Goal: Task Accomplishment & Management: Manage account settings

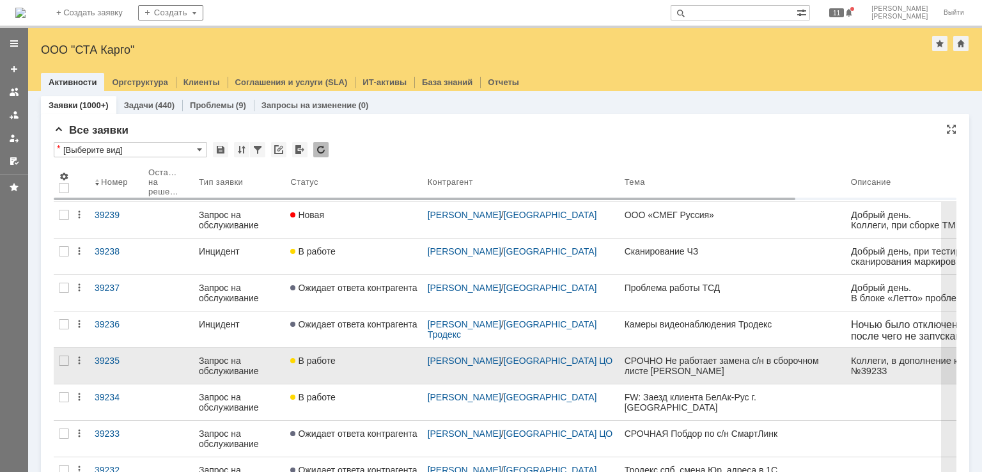
click at [348, 361] on div "В работе" at bounding box center [353, 360] width 127 height 10
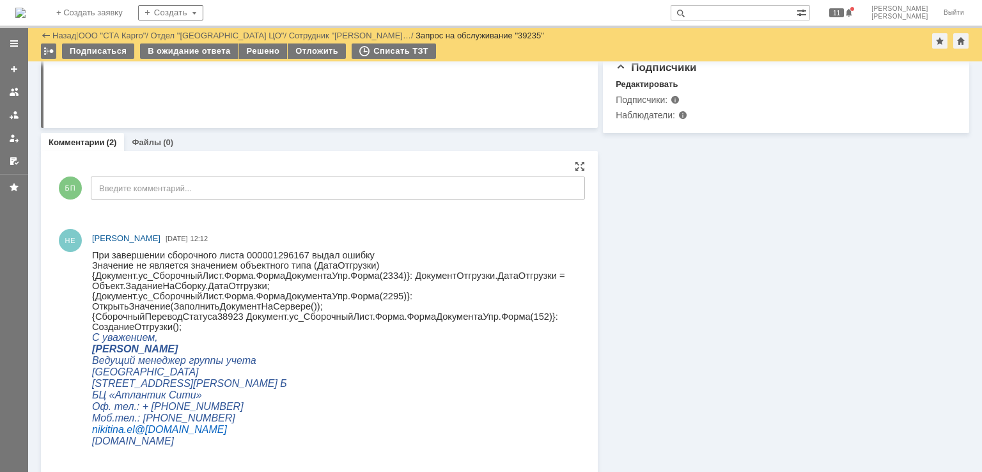
scroll to position [320, 0]
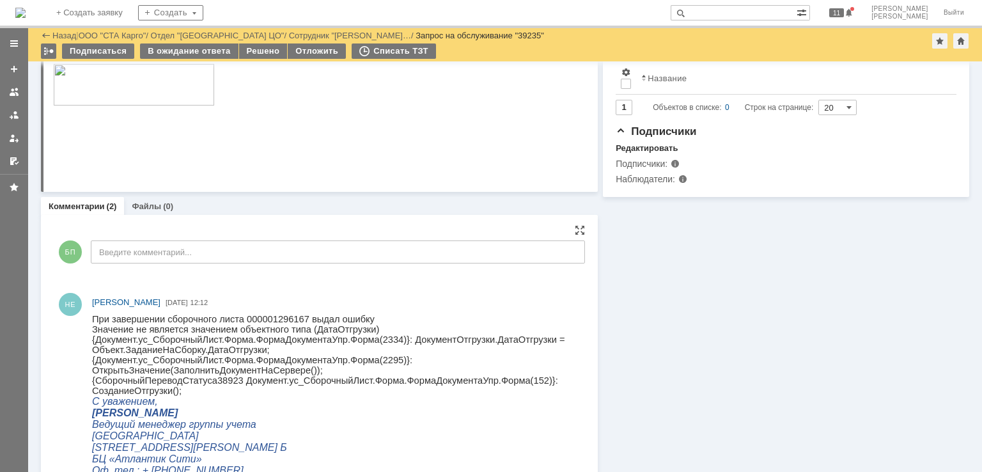
click at [330, 328] on span "Значение не является значением объектного типа (ДатаОтгрузки)" at bounding box center [235, 329] width 287 height 10
click at [370, 339] on span "{Документ.ус_СборочныйЛист.Форма.ФормаДокументаУпр.Форма(2334)}: ДокументОтгруз…" at bounding box center [328, 344] width 473 height 20
copy span "2334"
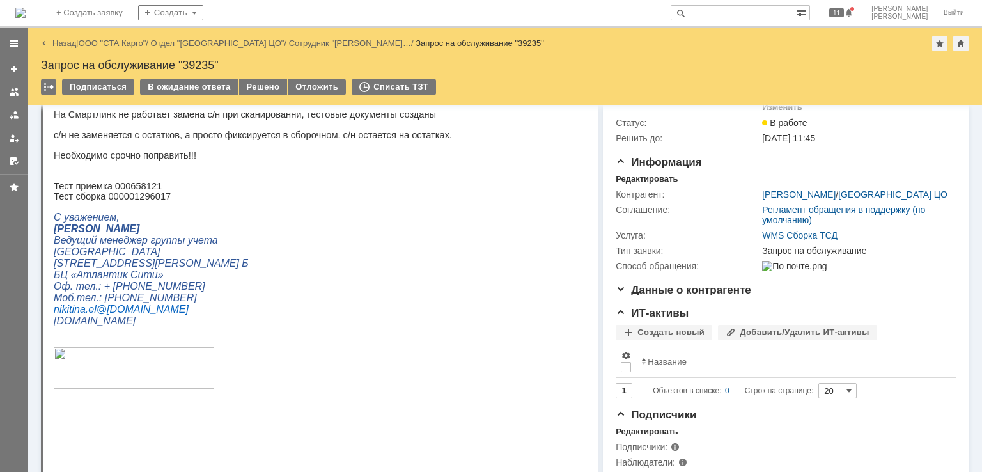
scroll to position [0, 0]
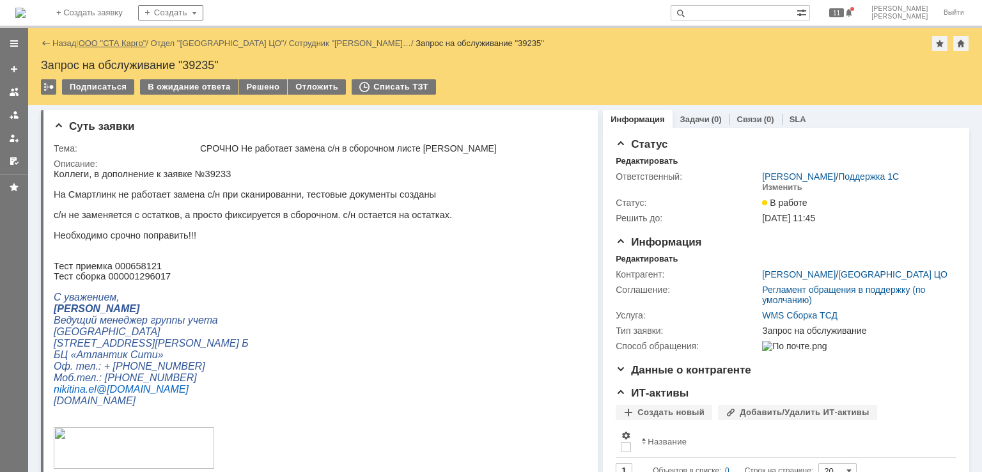
drag, startPoint x: 111, startPoint y: 42, endPoint x: 118, endPoint y: 42, distance: 7.1
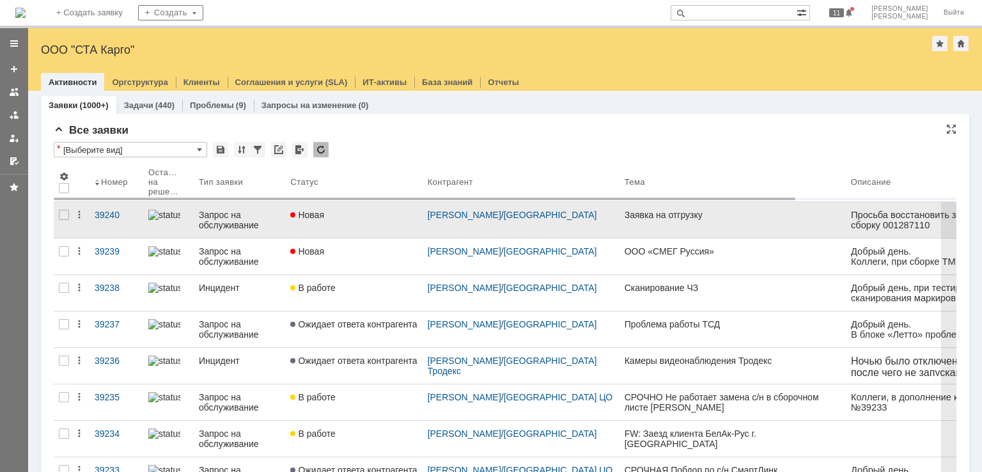
click at [367, 219] on div "Новая" at bounding box center [353, 215] width 127 height 10
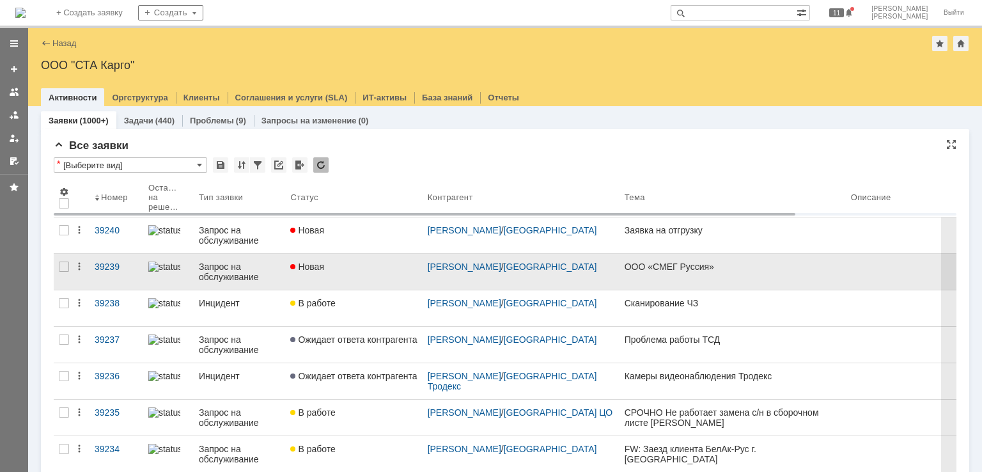
click at [343, 272] on link "Новая" at bounding box center [353, 272] width 137 height 36
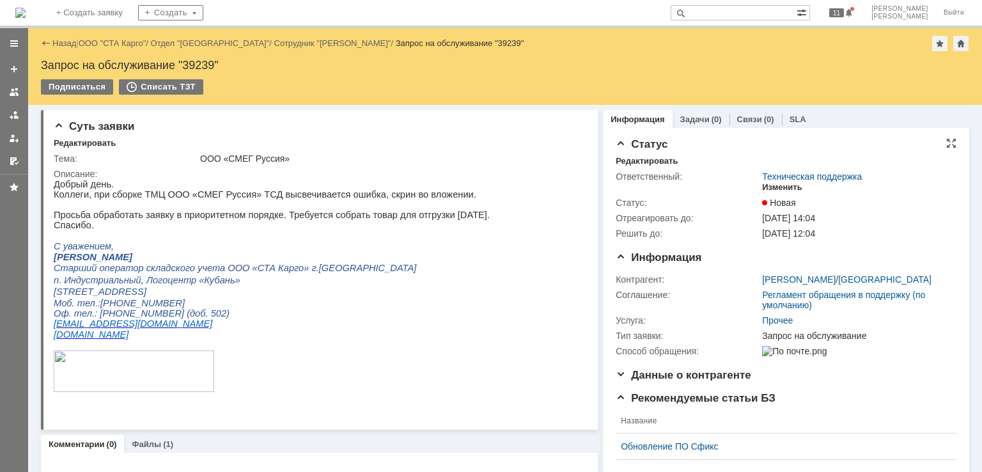
click at [766, 187] on div "Изменить" at bounding box center [782, 187] width 40 height 10
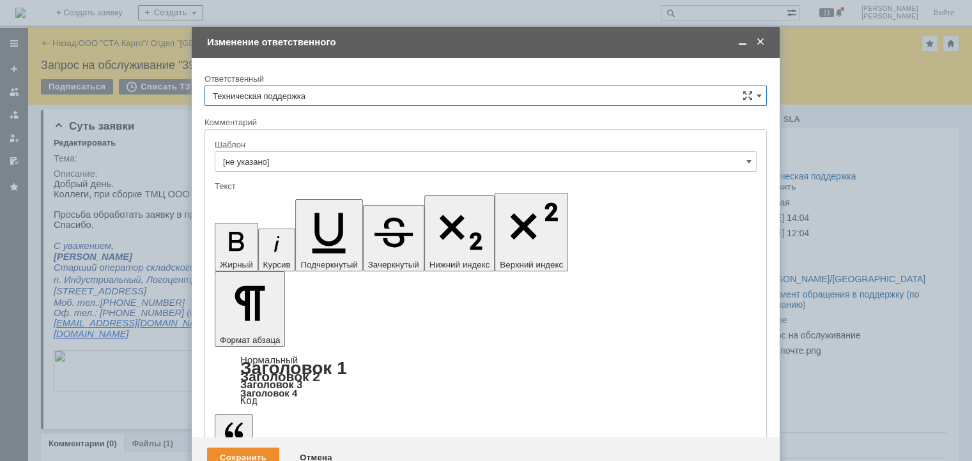
click at [435, 93] on input "Техническая поддержка" at bounding box center [486, 96] width 562 height 20
click at [282, 160] on span "[PERSON_NAME]" at bounding box center [486, 162] width 546 height 10
type input "[PERSON_NAME]"
click at [241, 448] on div "Сохранить" at bounding box center [243, 458] width 72 height 20
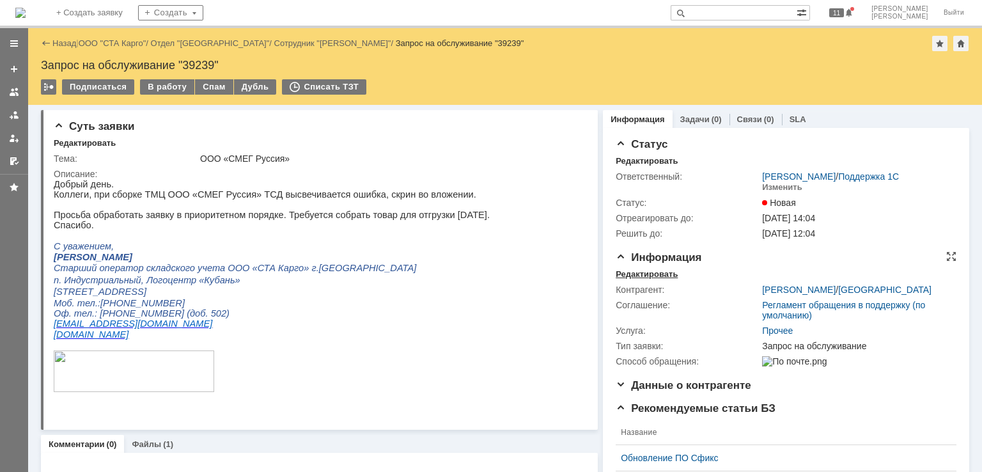
click at [621, 272] on div "Редактировать" at bounding box center [646, 274] width 62 height 10
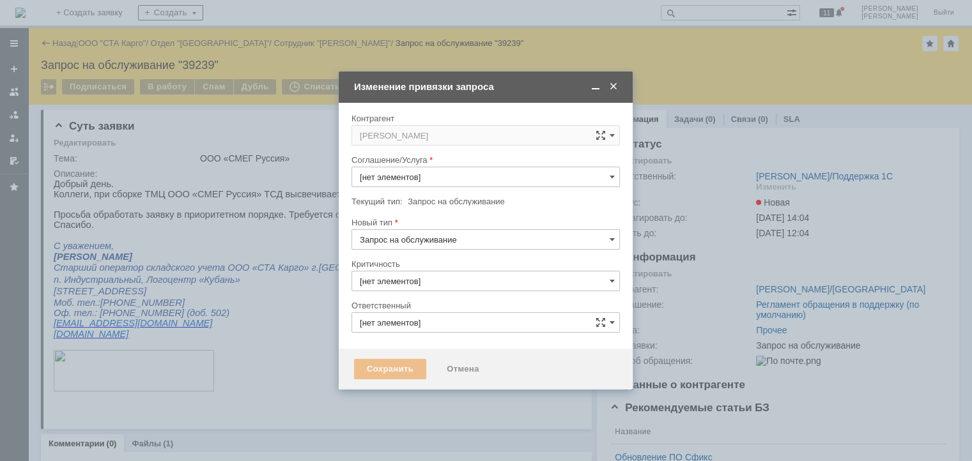
type input "Прочее"
type input "3. Низкая"
type input "[PERSON_NAME]"
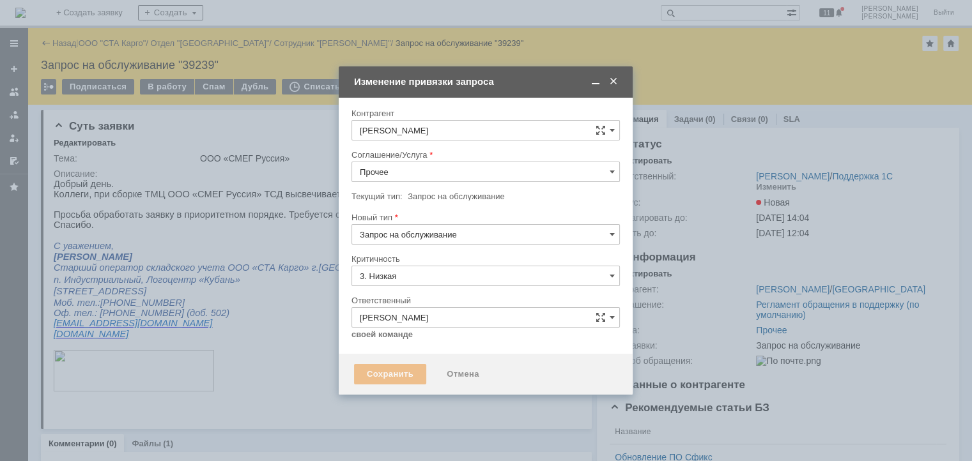
type input "[не указано]"
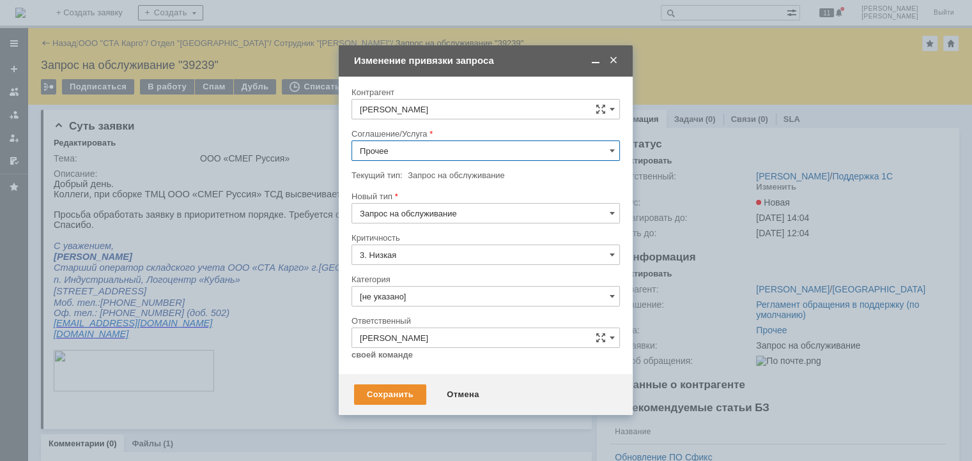
click at [430, 150] on input "Прочее" at bounding box center [485, 151] width 268 height 20
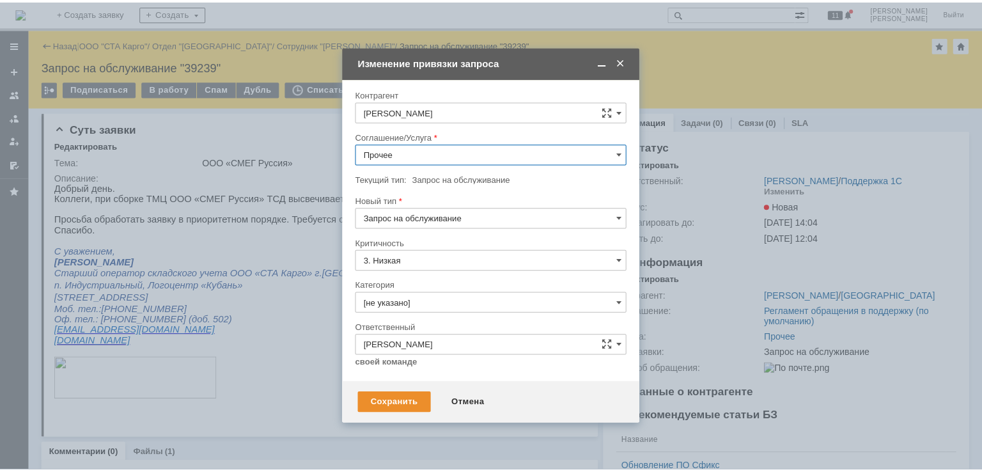
scroll to position [435, 0]
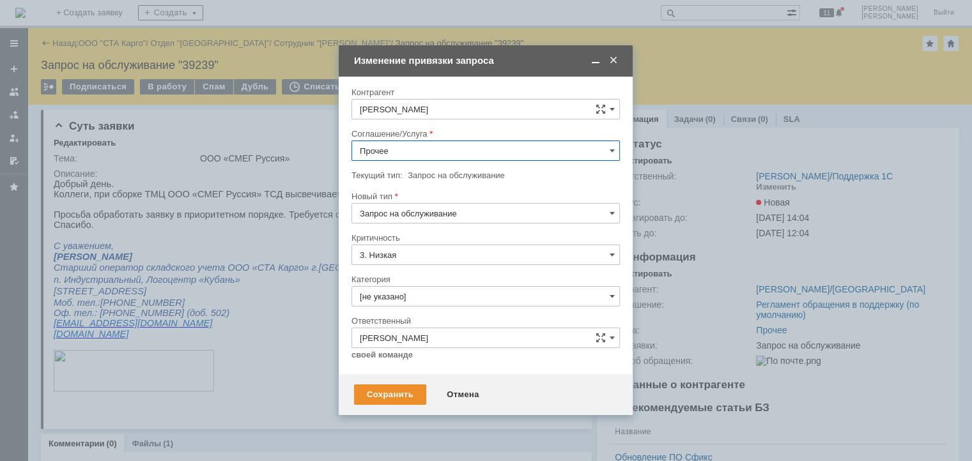
click at [443, 282] on span "WMS Сборка ТСД" at bounding box center [486, 287] width 252 height 10
type input "WMS Сборка ТСД"
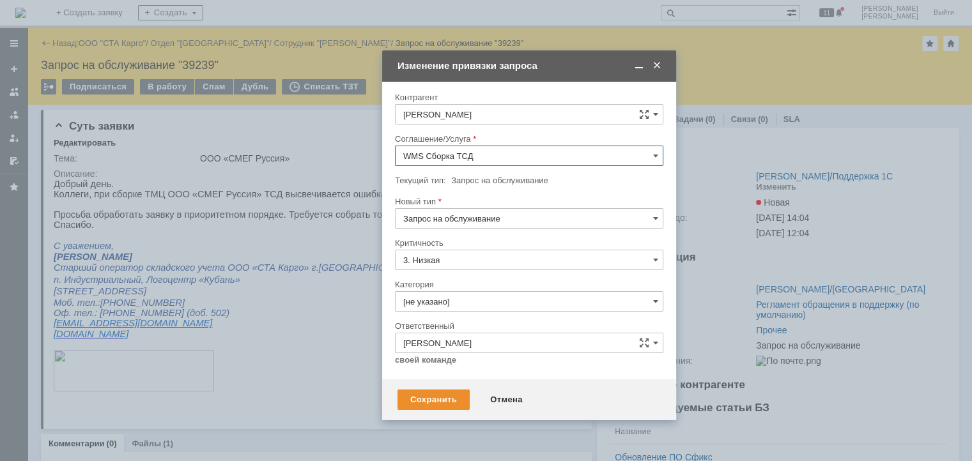
drag, startPoint x: 460, startPoint y: 62, endPoint x: 498, endPoint y: 67, distance: 38.7
click at [498, 67] on div "Изменение привязки запроса" at bounding box center [531, 66] width 266 height 12
click at [429, 409] on div "Сохранить" at bounding box center [434, 400] width 72 height 20
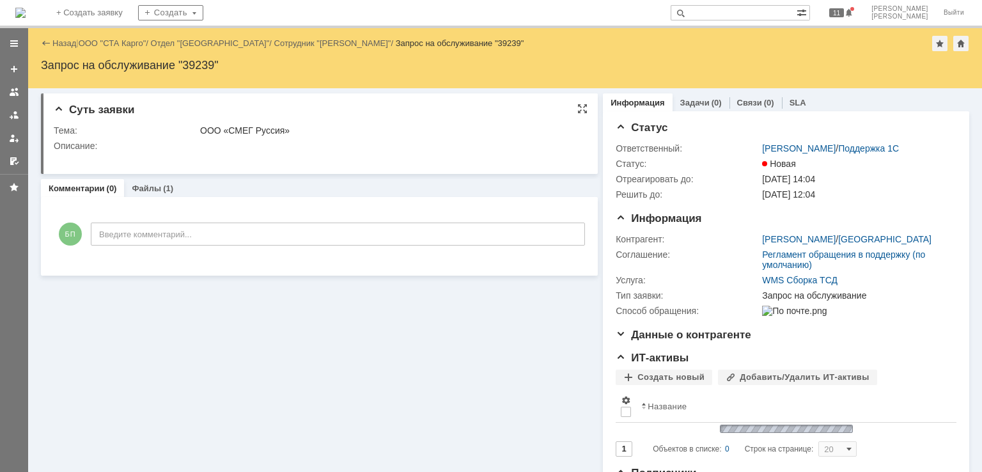
scroll to position [0, 0]
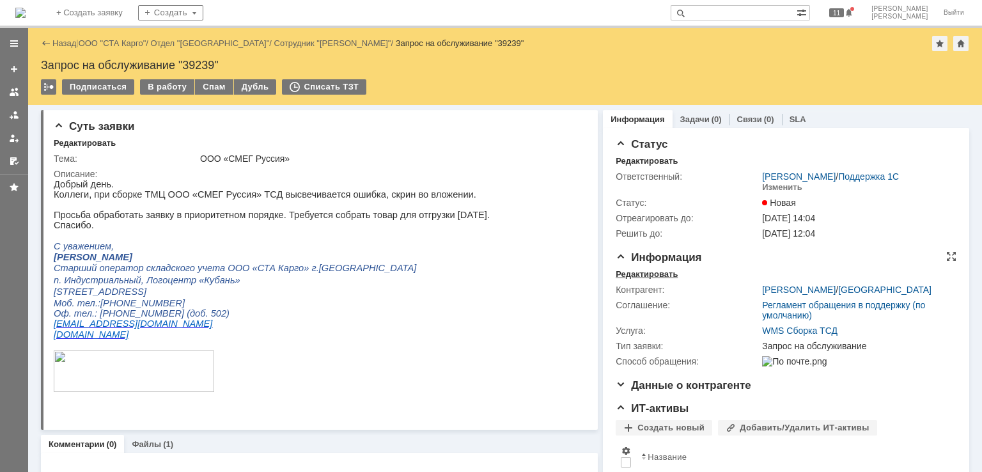
click at [629, 274] on div "Редактировать" at bounding box center [646, 274] width 62 height 10
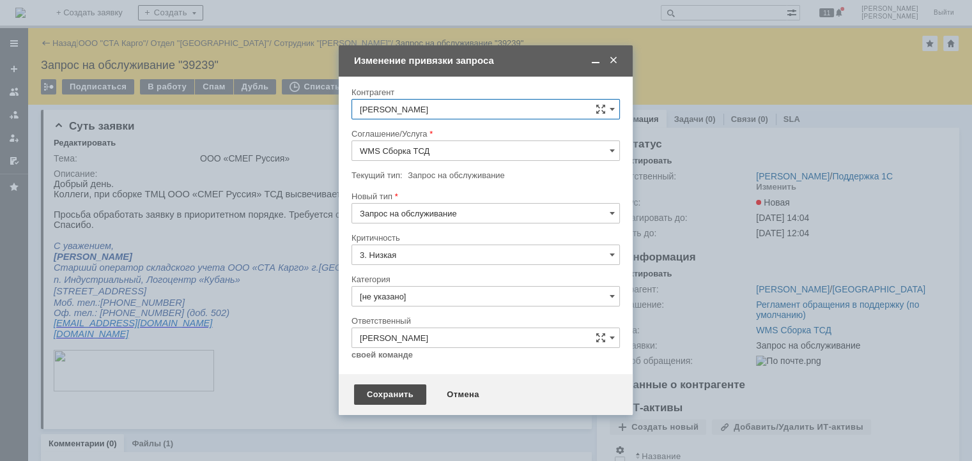
click at [387, 389] on div "Сохранить" at bounding box center [390, 395] width 72 height 20
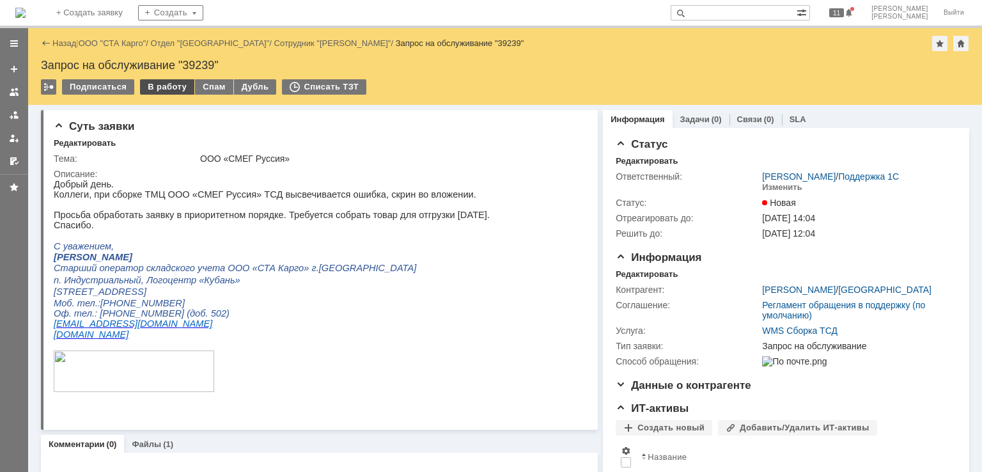
click at [162, 90] on div "В работу" at bounding box center [167, 86] width 54 height 15
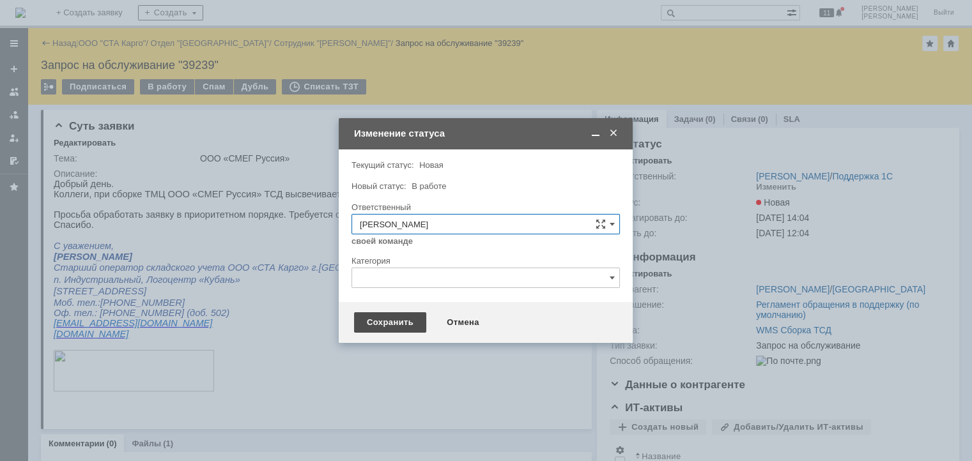
click at [384, 330] on div "Сохранить" at bounding box center [390, 323] width 72 height 20
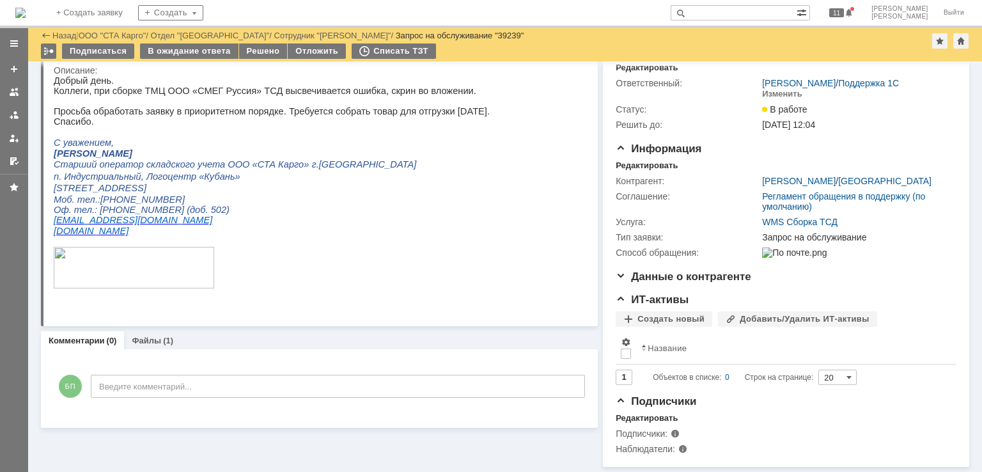
scroll to position [59, 0]
drag, startPoint x: 154, startPoint y: 330, endPoint x: 175, endPoint y: 327, distance: 21.4
click at [154, 336] on link "Файлы" at bounding box center [146, 341] width 29 height 10
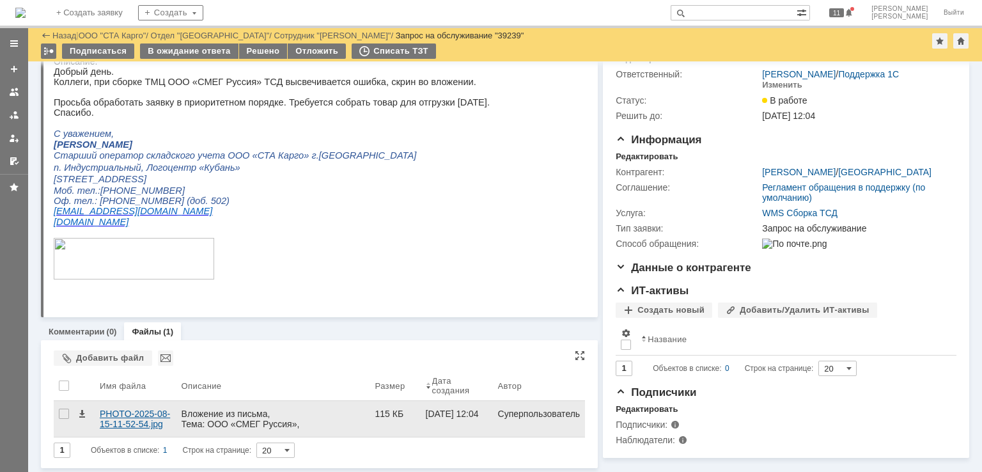
click at [133, 413] on div "PHOTO-2025-08-15-11-52-54.jpg" at bounding box center [136, 418] width 72 height 20
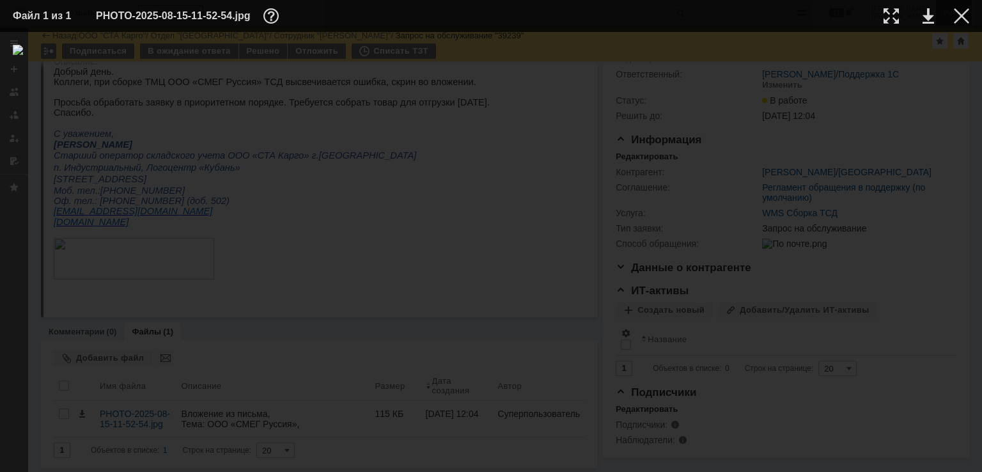
click at [959, 19] on div at bounding box center [961, 15] width 15 height 15
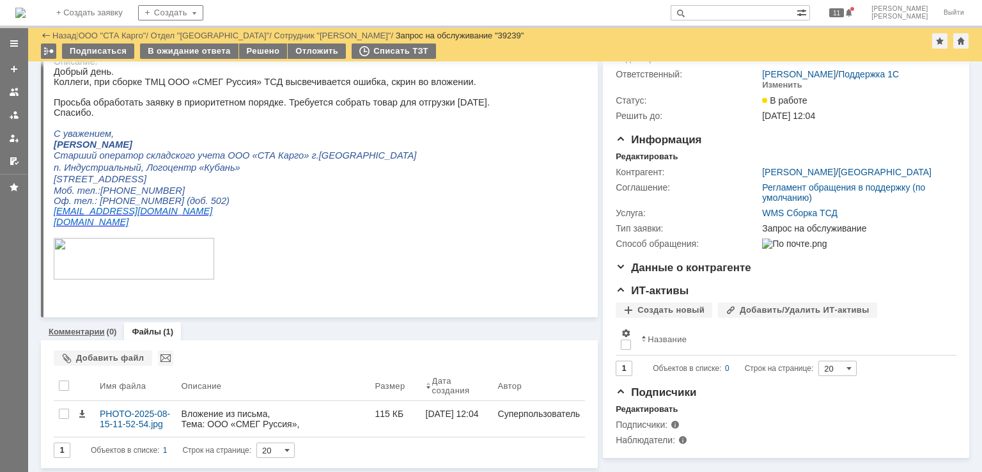
click at [95, 333] on link "Комментарии" at bounding box center [77, 332] width 56 height 10
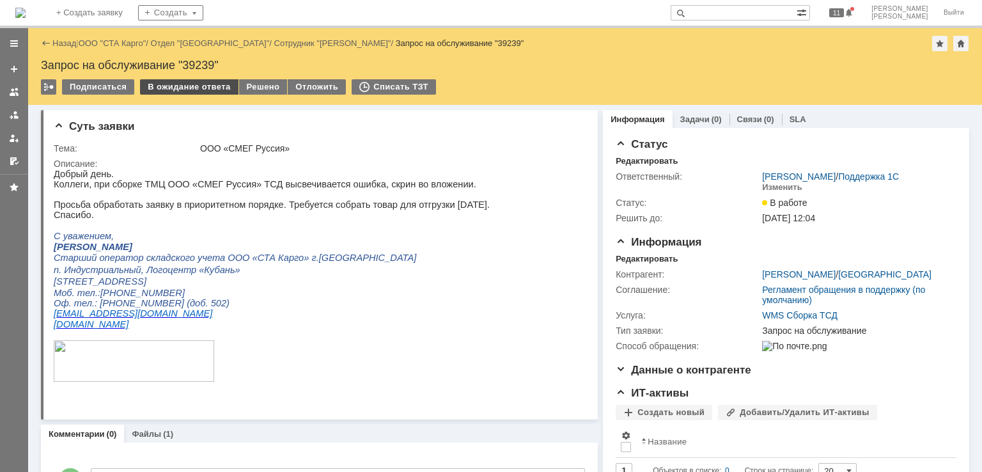
click at [173, 80] on div "Назад | ООО "СТА Карго" / Отдел "Краснодар" / Сотрудник "Никулина Елена" / Запр…" at bounding box center [505, 66] width 954 height 77
click at [174, 82] on div "В ожидание ответа" at bounding box center [189, 86] width 98 height 15
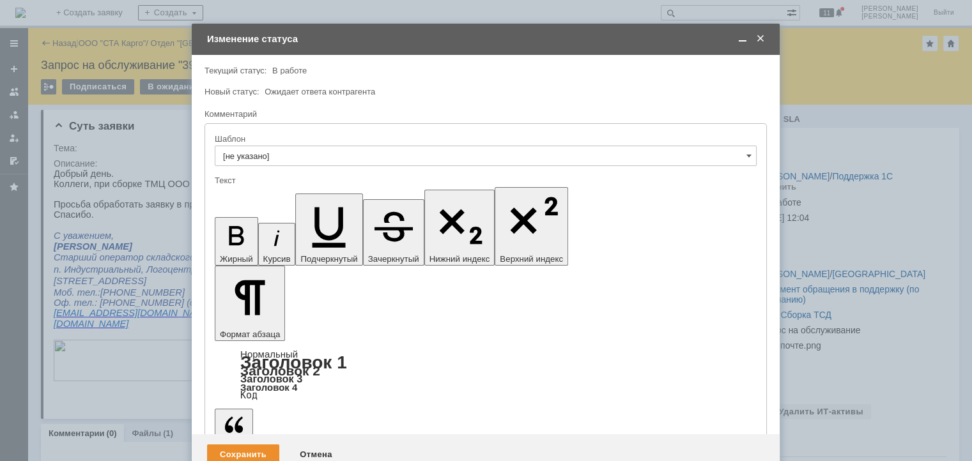
click at [745, 33] on span at bounding box center [742, 39] width 13 height 12
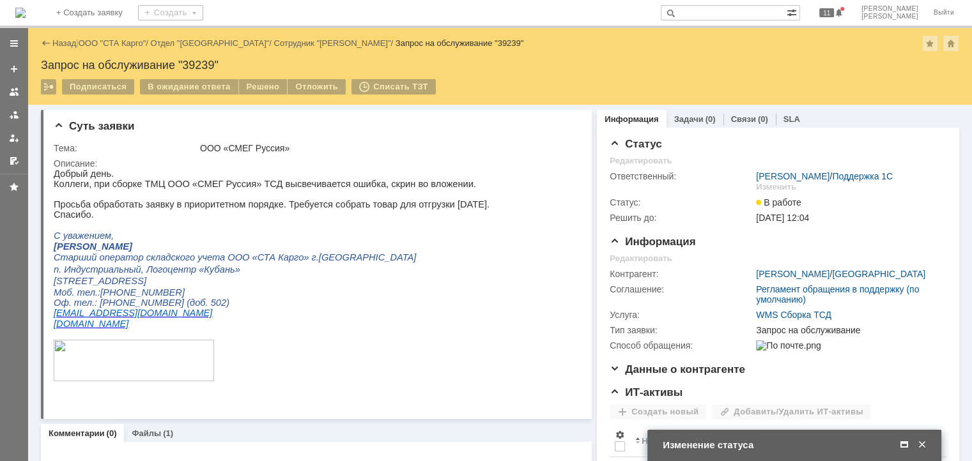
click at [903, 440] on span at bounding box center [904, 446] width 13 height 12
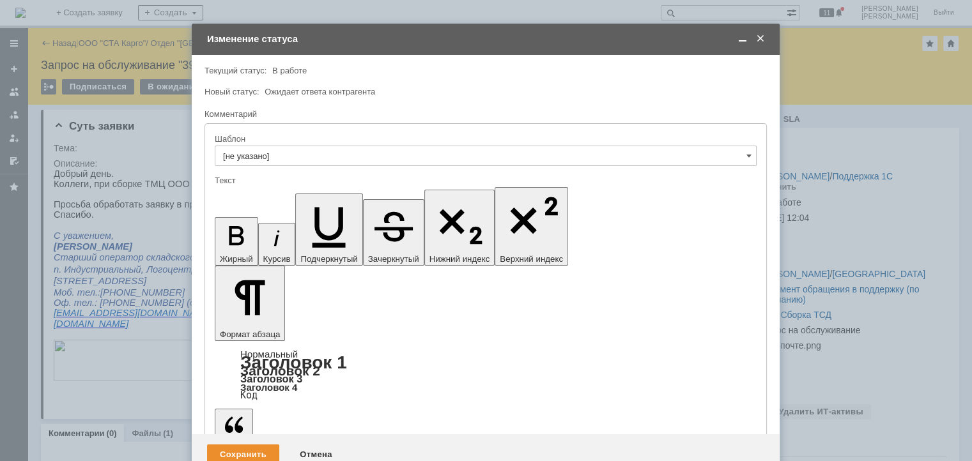
click at [746, 38] on span at bounding box center [742, 39] width 13 height 12
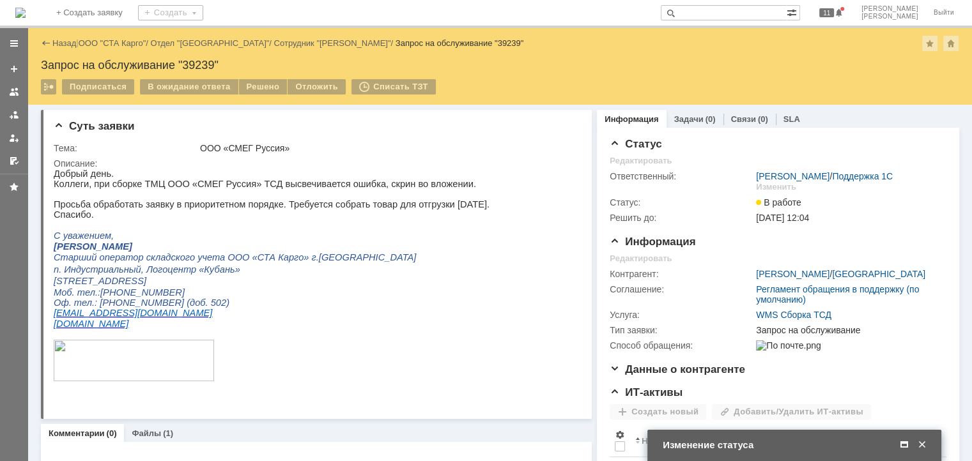
click at [907, 445] on span at bounding box center [904, 446] width 13 height 12
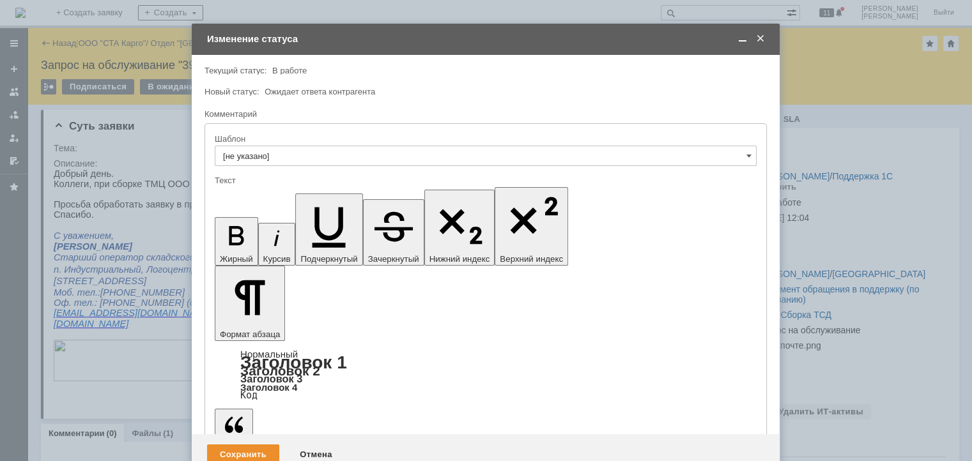
click at [736, 40] on span at bounding box center [742, 39] width 13 height 12
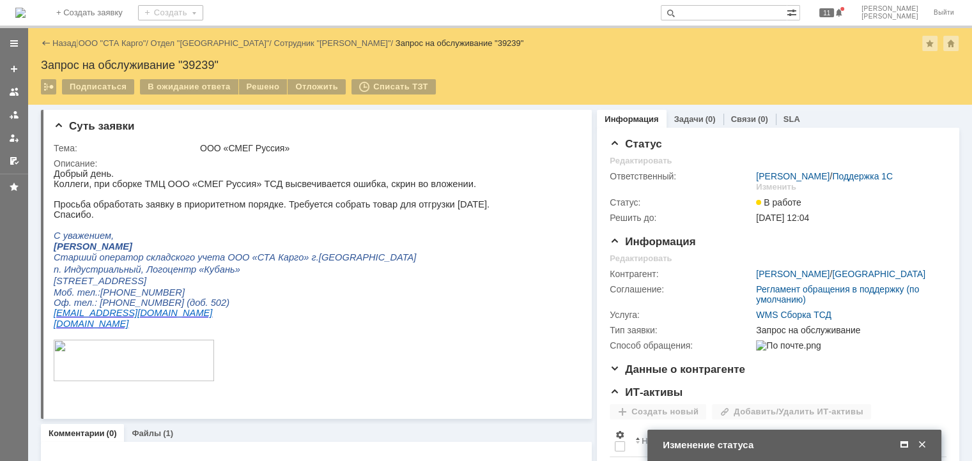
click at [908, 451] on span at bounding box center [904, 446] width 13 height 12
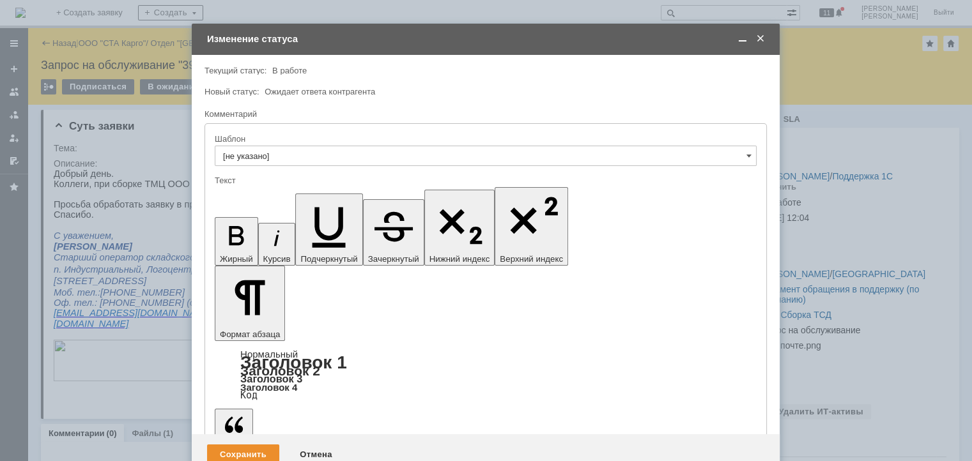
click at [256, 445] on div "Сохранить" at bounding box center [243, 455] width 72 height 20
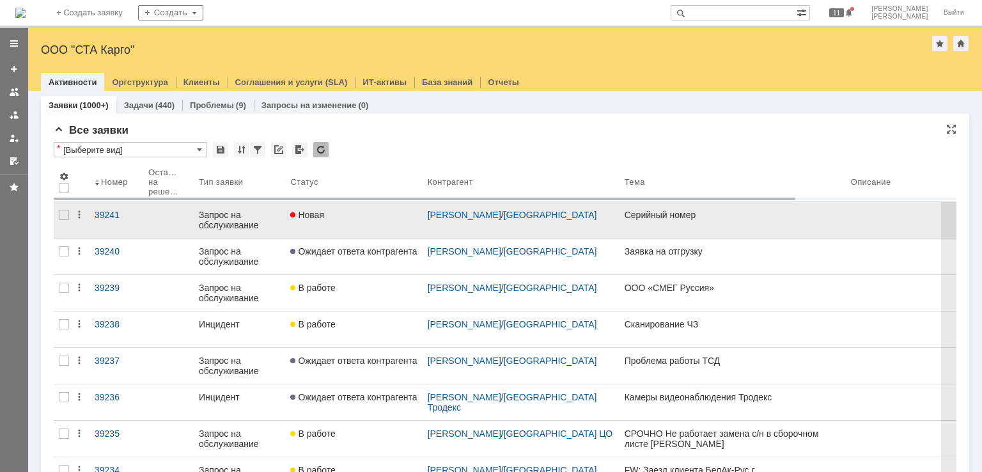
click at [365, 225] on link "Новая" at bounding box center [353, 220] width 137 height 36
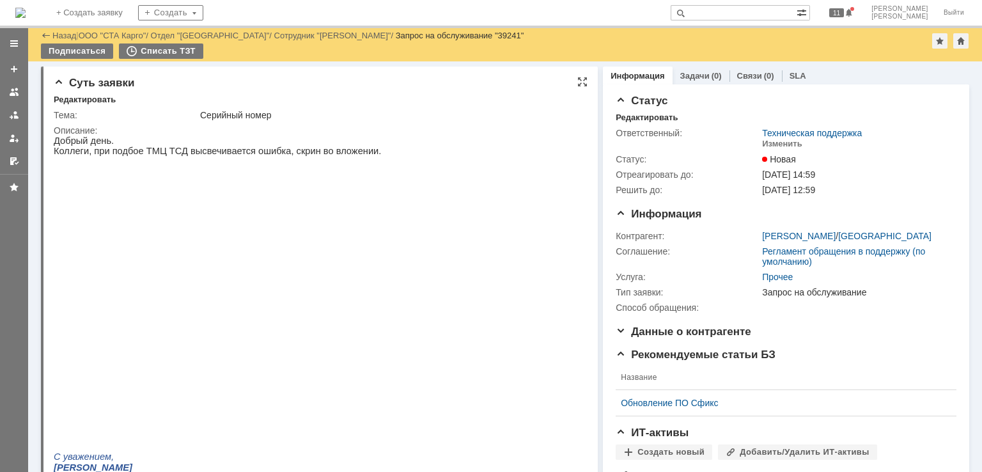
scroll to position [256, 0]
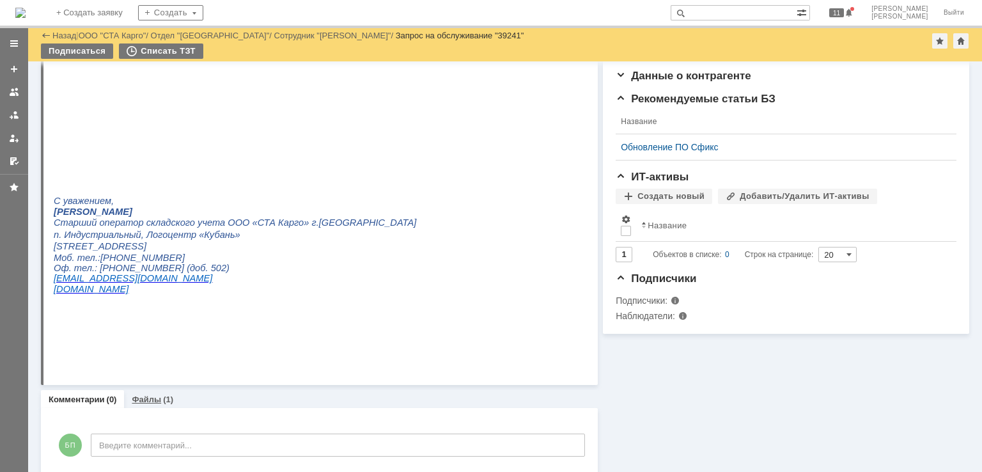
click at [163, 398] on div "(1)" at bounding box center [168, 399] width 10 height 10
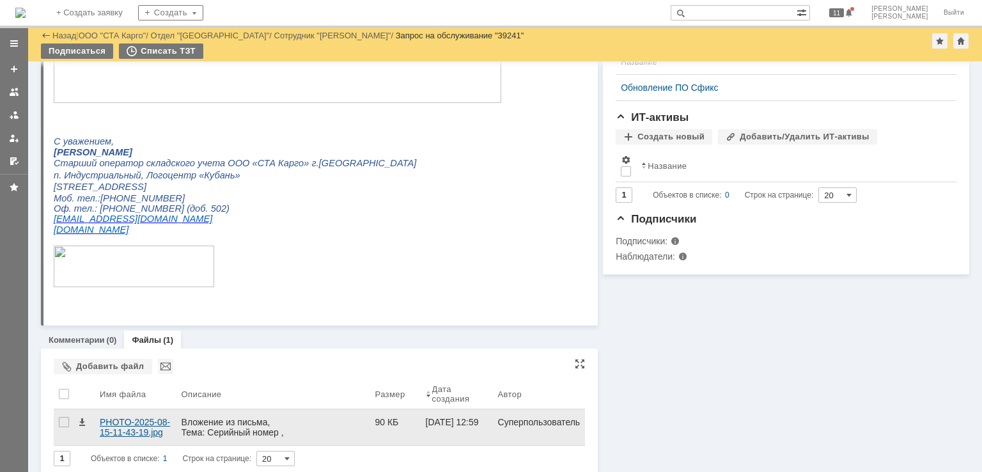
scroll to position [325, 0]
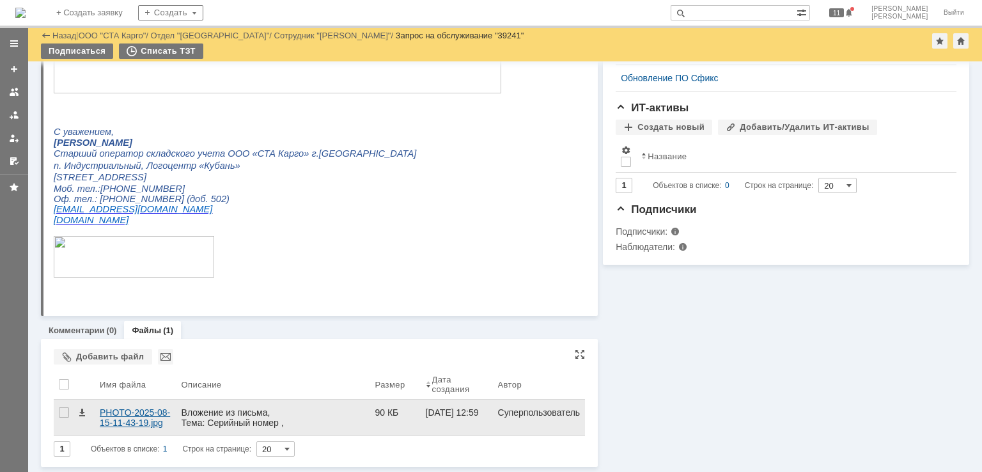
click at [141, 420] on div "PHOTO-2025-08-15-11-43-19.jpg" at bounding box center [136, 417] width 72 height 20
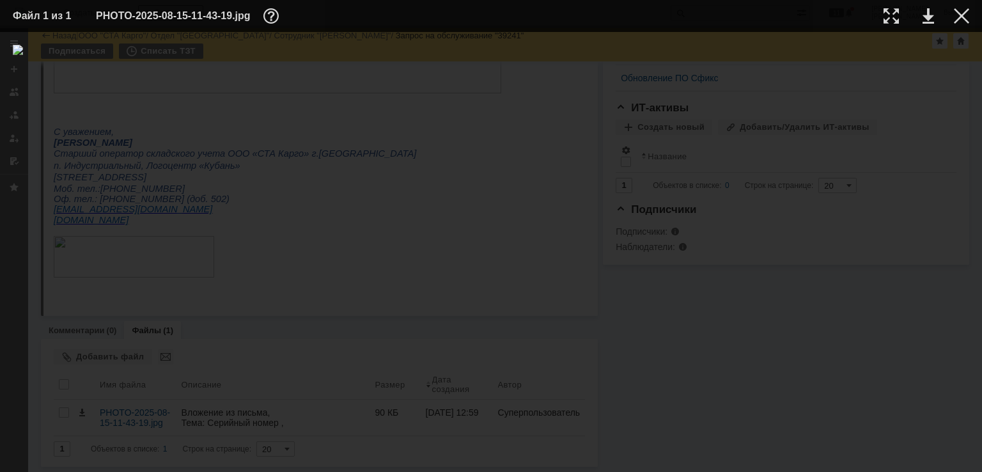
click at [948, 16] on td at bounding box center [951, 15] width 35 height 19
click at [949, 16] on td at bounding box center [951, 15] width 35 height 19
click at [966, 19] on div at bounding box center [961, 15] width 15 height 15
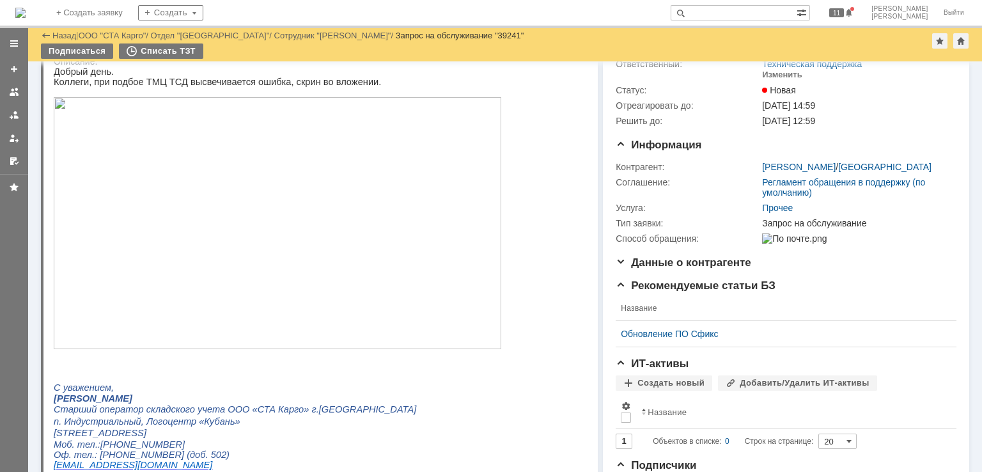
scroll to position [5, 0]
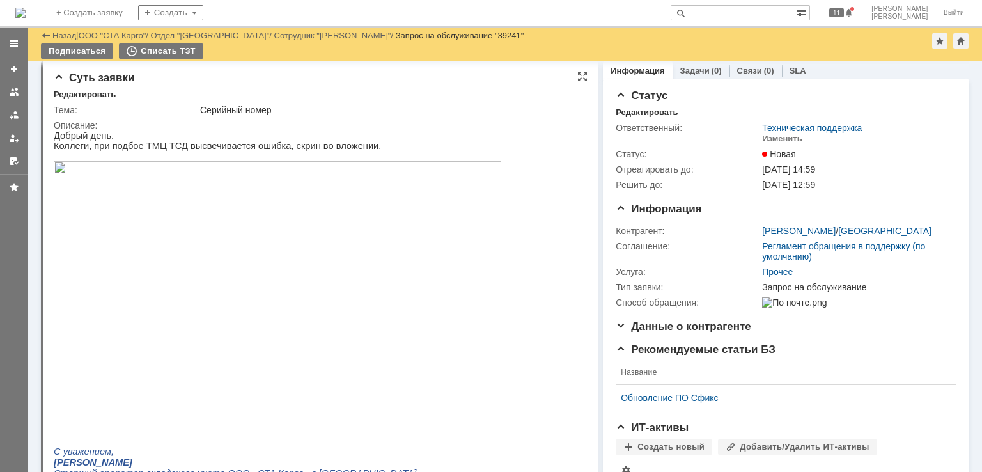
click at [345, 274] on img at bounding box center [277, 287] width 447 height 252
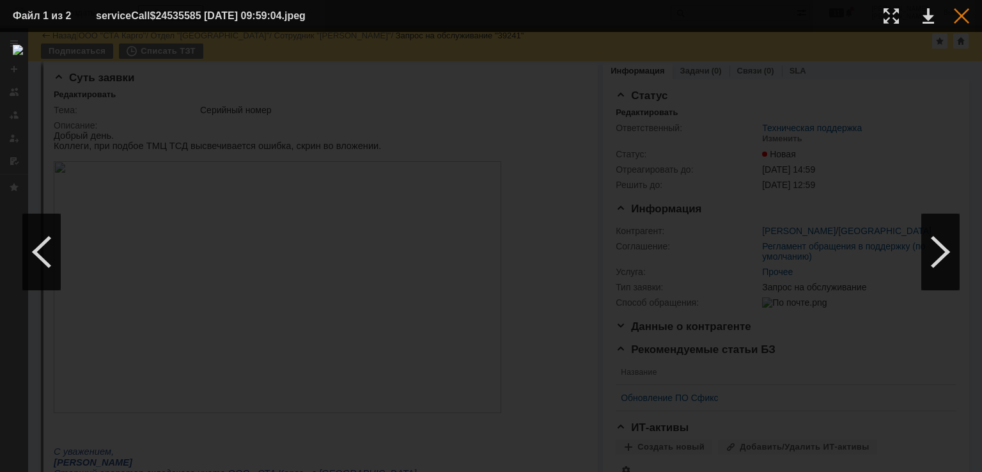
click at [960, 18] on div at bounding box center [961, 15] width 15 height 15
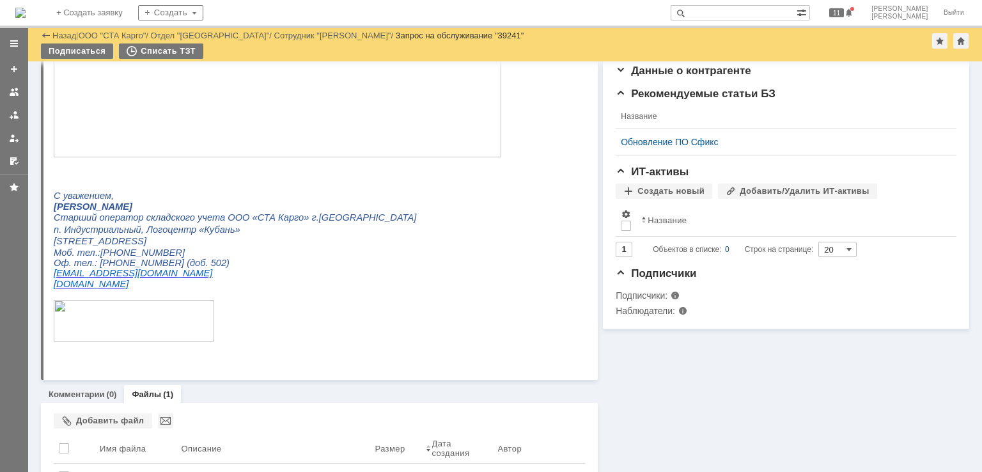
scroll to position [325, 0]
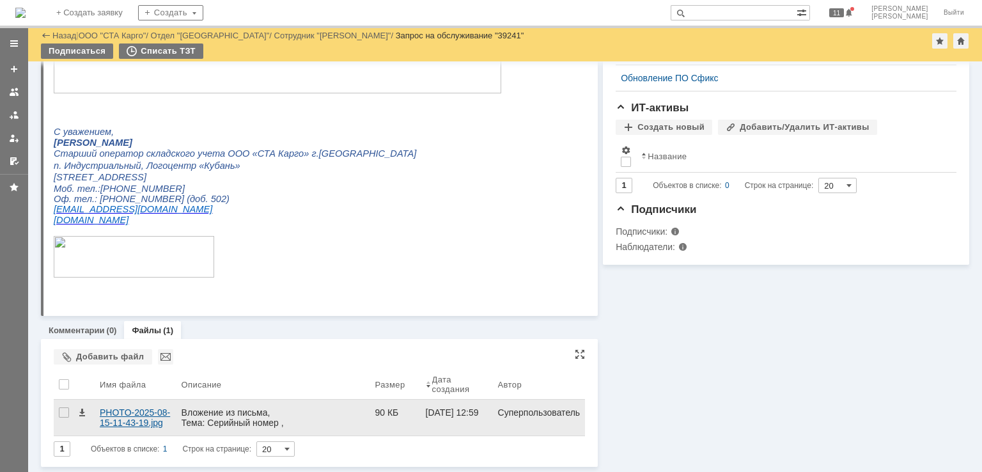
click at [105, 415] on div "PHOTO-2025-08-15-11-43-19.jpg" at bounding box center [136, 417] width 72 height 20
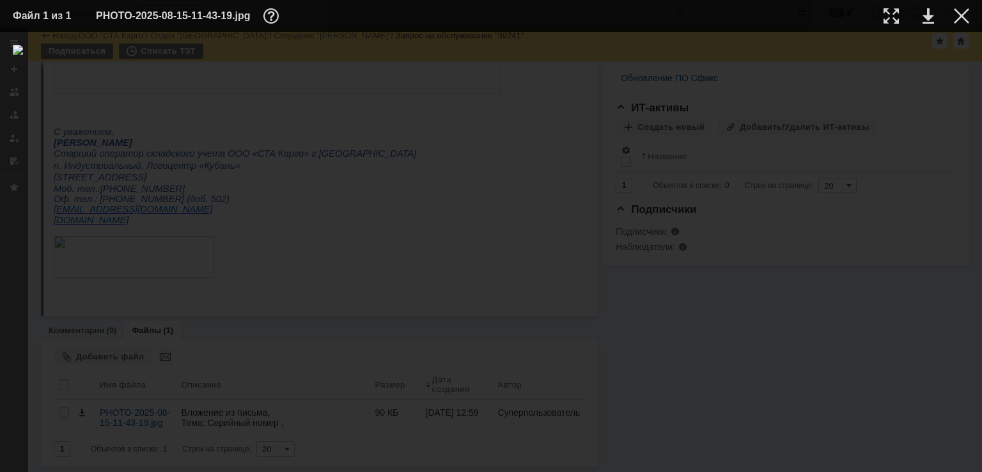
click at [959, 24] on td at bounding box center [951, 15] width 35 height 19
click at [962, 19] on div at bounding box center [961, 15] width 15 height 15
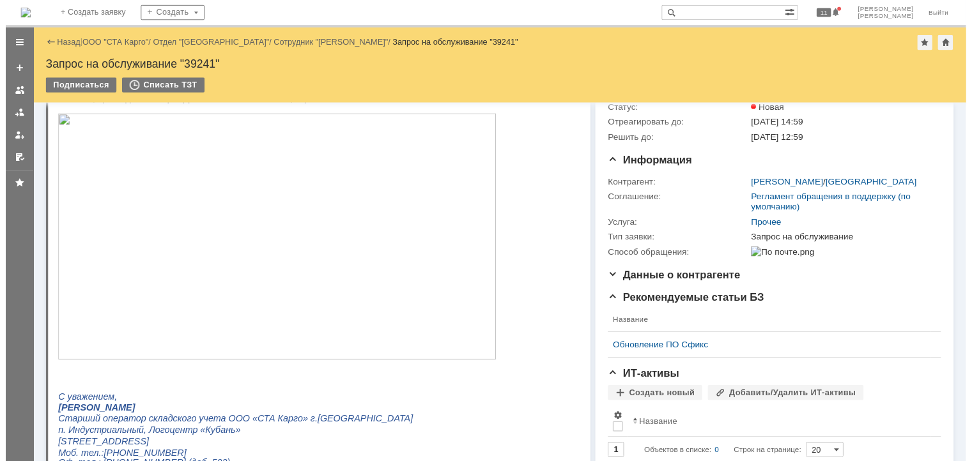
scroll to position [0, 0]
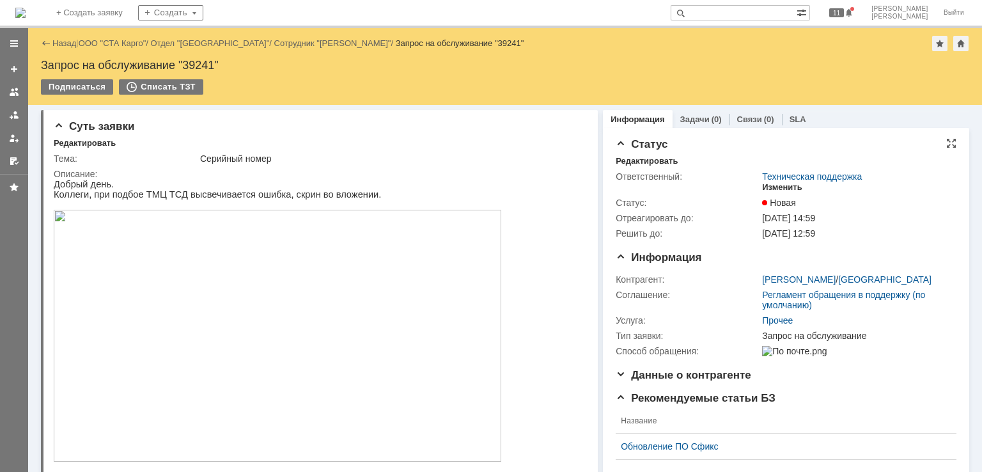
click at [774, 186] on div "Изменить" at bounding box center [782, 187] width 40 height 10
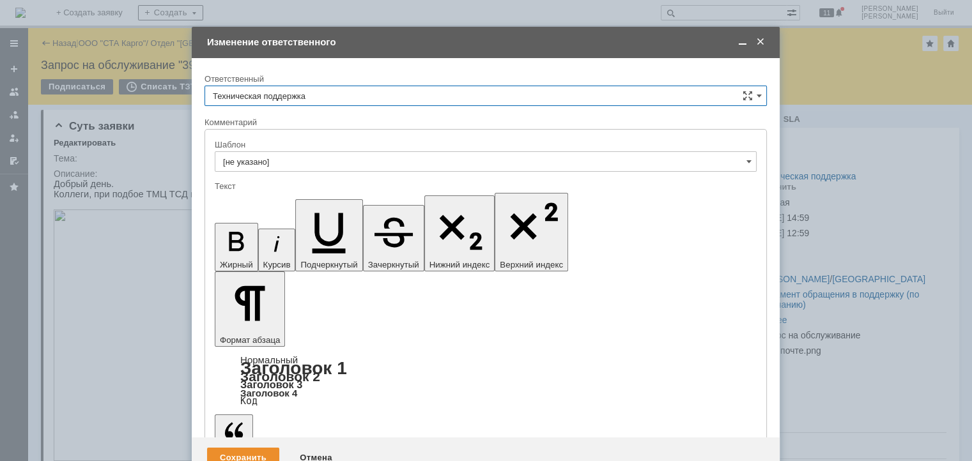
click at [317, 91] on input "Техническая поддержка" at bounding box center [486, 96] width 562 height 20
click at [264, 165] on span "[PERSON_NAME]" at bounding box center [486, 162] width 546 height 10
click at [258, 448] on div "Сохранить" at bounding box center [243, 458] width 72 height 20
type input "[PERSON_NAME]"
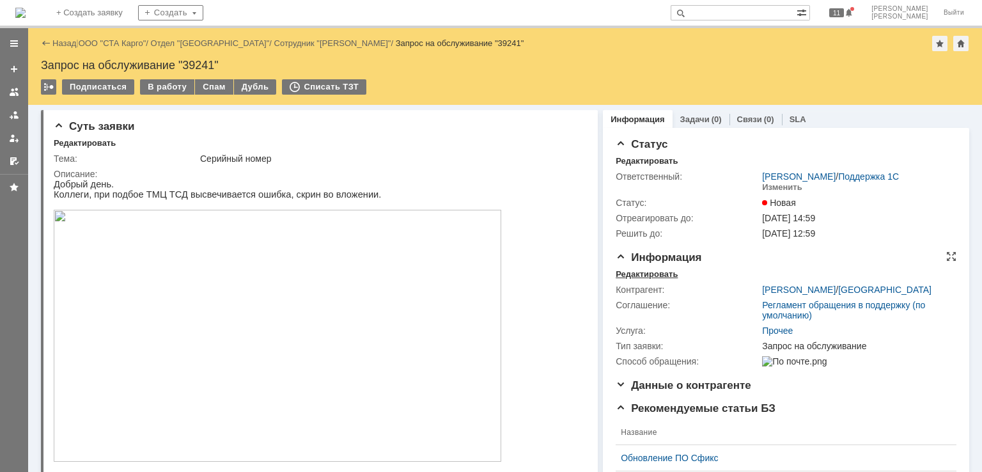
click at [644, 271] on div "Редактировать" at bounding box center [646, 274] width 62 height 10
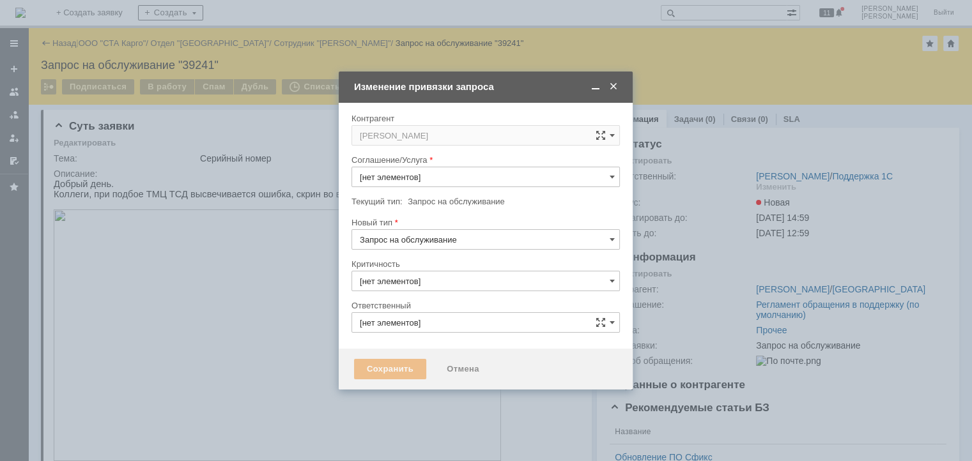
type input "3. Низкая"
type input "[PERSON_NAME]"
type input "Прочее"
type input "[не указано]"
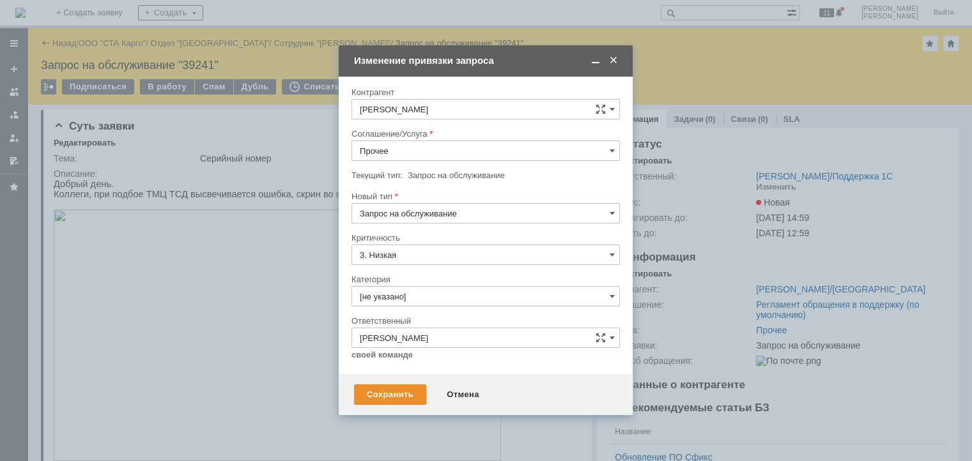
click at [422, 203] on input "Запрос на обслуживание" at bounding box center [485, 213] width 268 height 20
click at [423, 128] on div at bounding box center [485, 124] width 268 height 9
click at [428, 152] on input "Прочее" at bounding box center [485, 151] width 268 height 20
type input "Запрос на обслуживание"
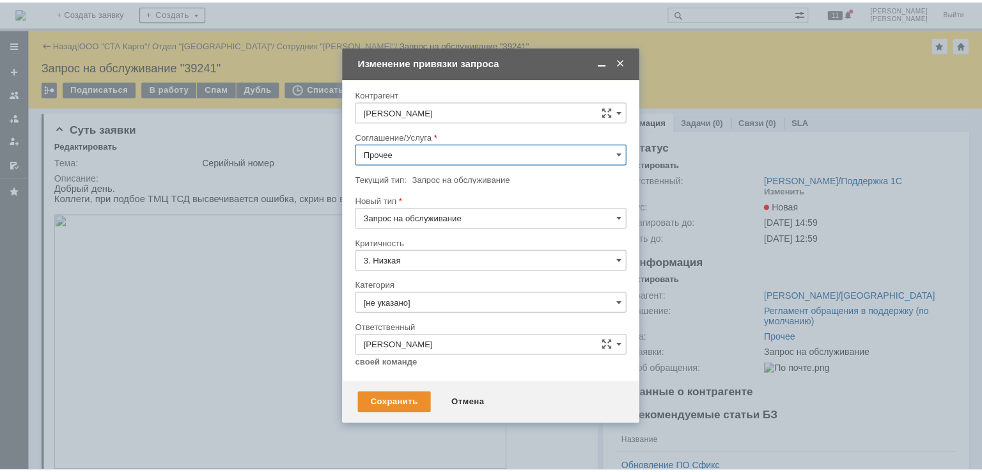
scroll to position [435, 0]
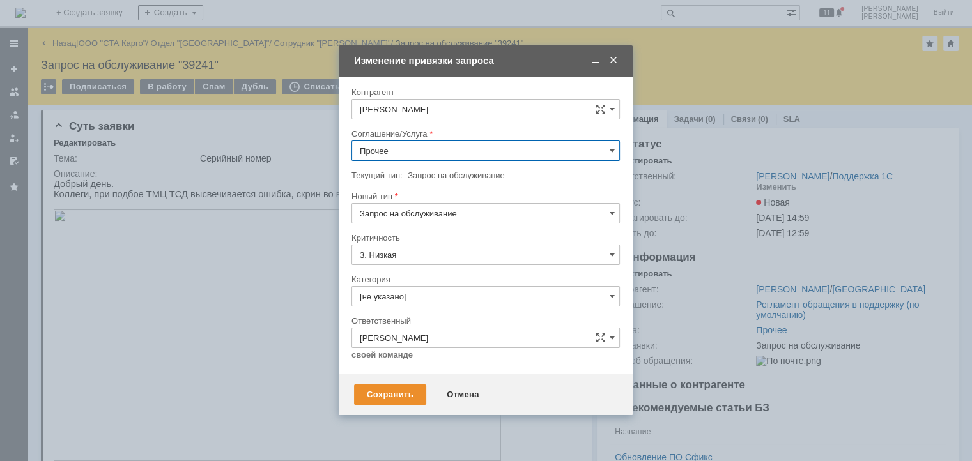
click at [445, 282] on span "WMS Сборка ТСД" at bounding box center [486, 287] width 252 height 10
click at [434, 211] on input "Запрос на обслуживание" at bounding box center [485, 213] width 268 height 20
type input "WMS Сборка ТСД"
click at [404, 274] on span "Инцидент" at bounding box center [486, 279] width 252 height 10
type input "Инцидент"
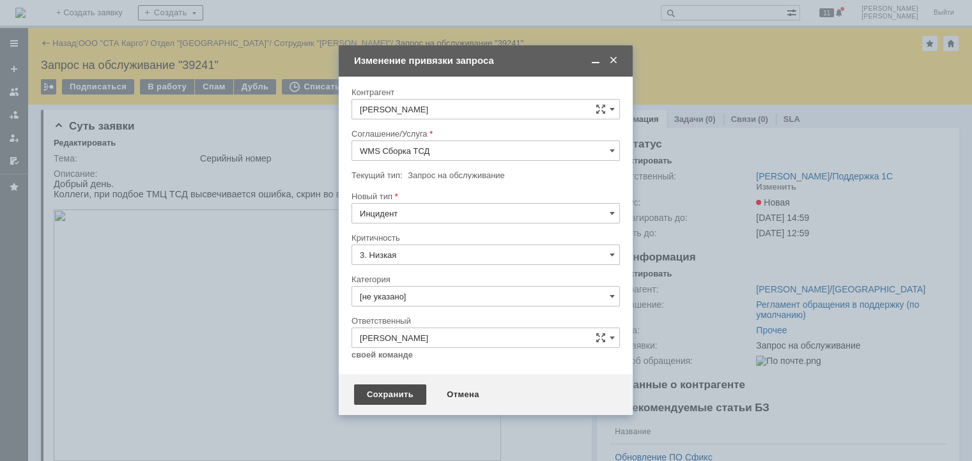
click at [392, 390] on div "Сохранить" at bounding box center [390, 395] width 72 height 20
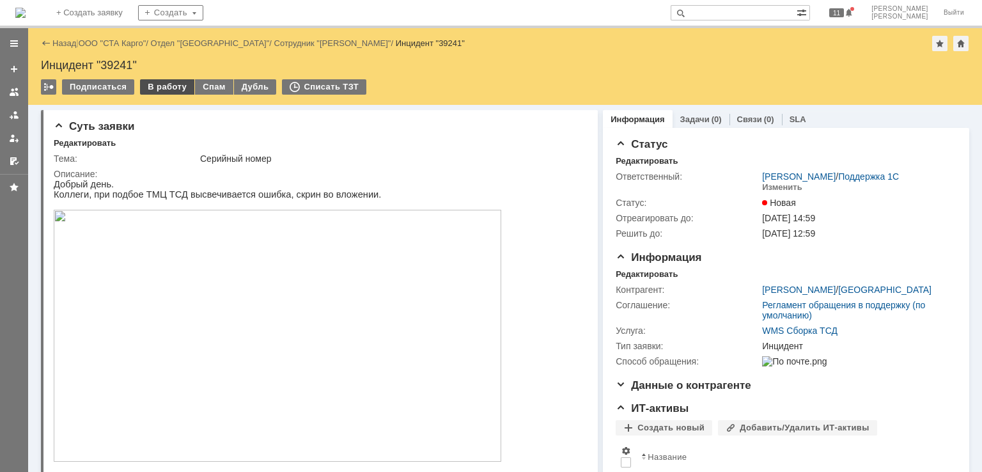
click at [164, 86] on div "В работу" at bounding box center [167, 86] width 54 height 15
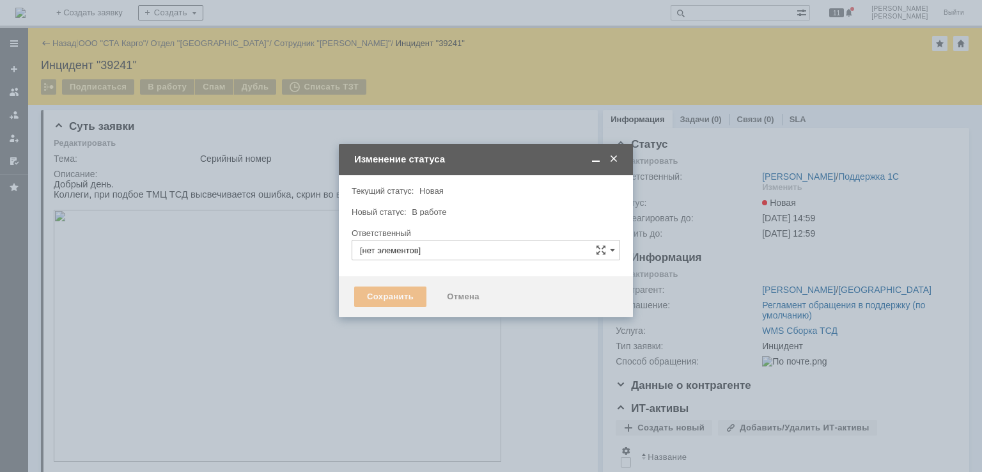
type input "[PERSON_NAME]"
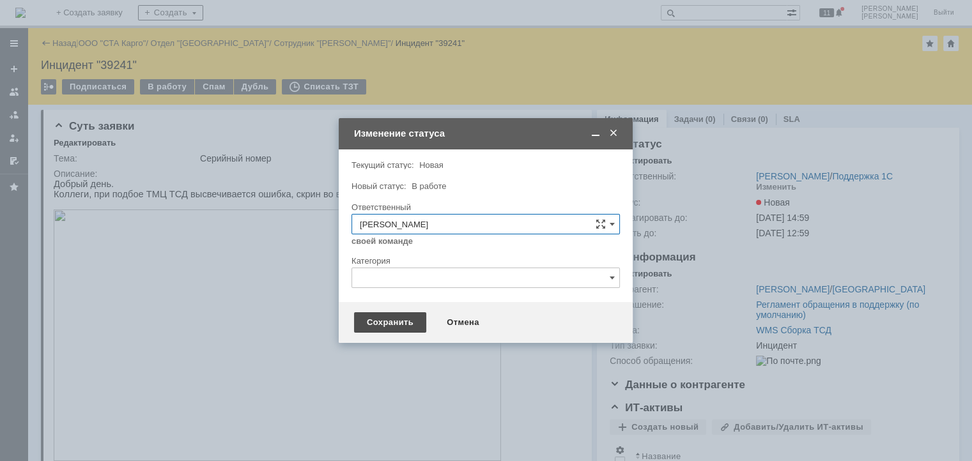
click at [381, 318] on div "Сохранить" at bounding box center [390, 323] width 72 height 20
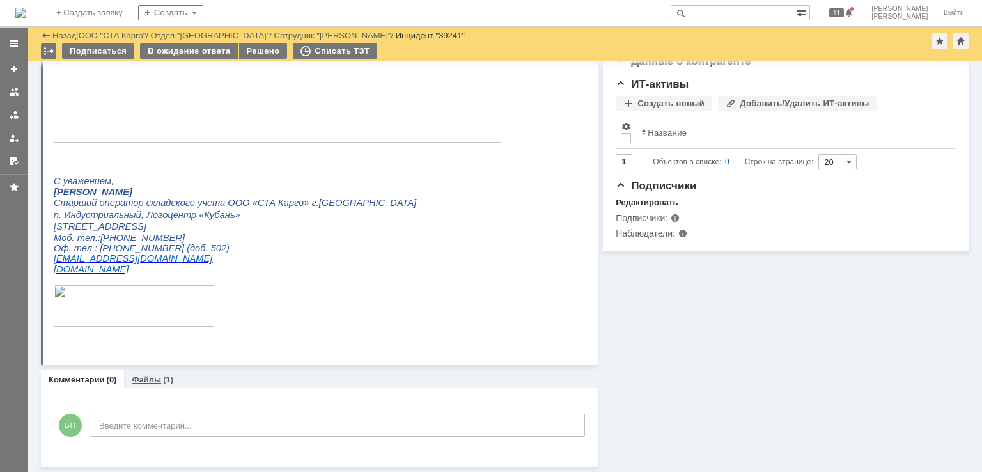
click at [148, 378] on link "Файлы" at bounding box center [146, 380] width 29 height 10
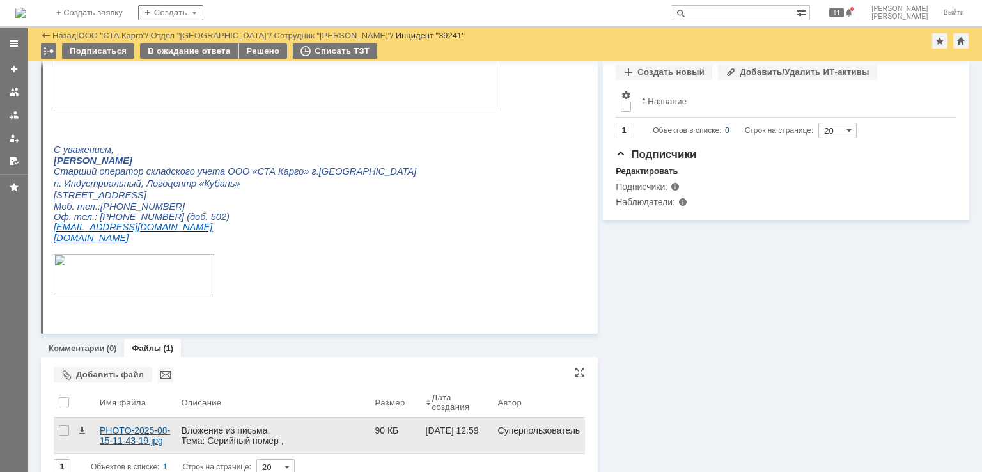
scroll to position [314, 0]
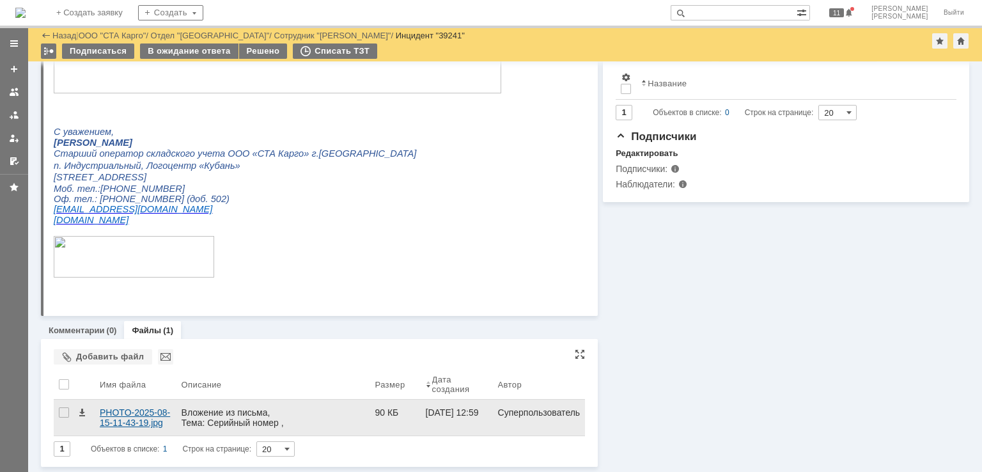
click at [136, 410] on div "PHOTO-2025-08-15-11-43-19.jpg" at bounding box center [136, 417] width 72 height 20
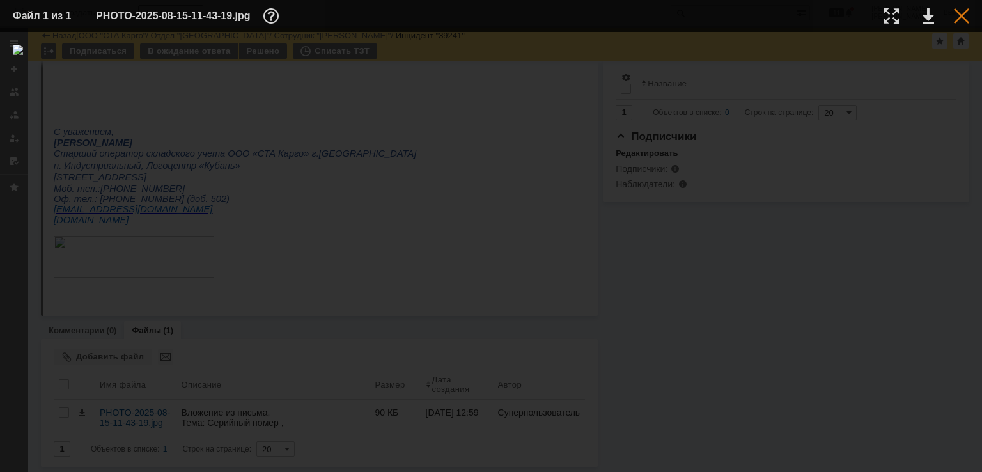
click at [961, 15] on div at bounding box center [961, 15] width 15 height 15
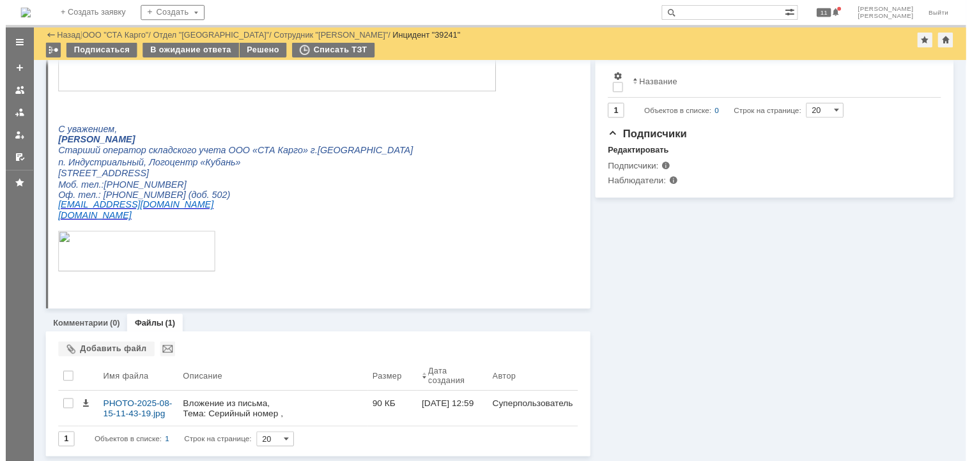
scroll to position [0, 0]
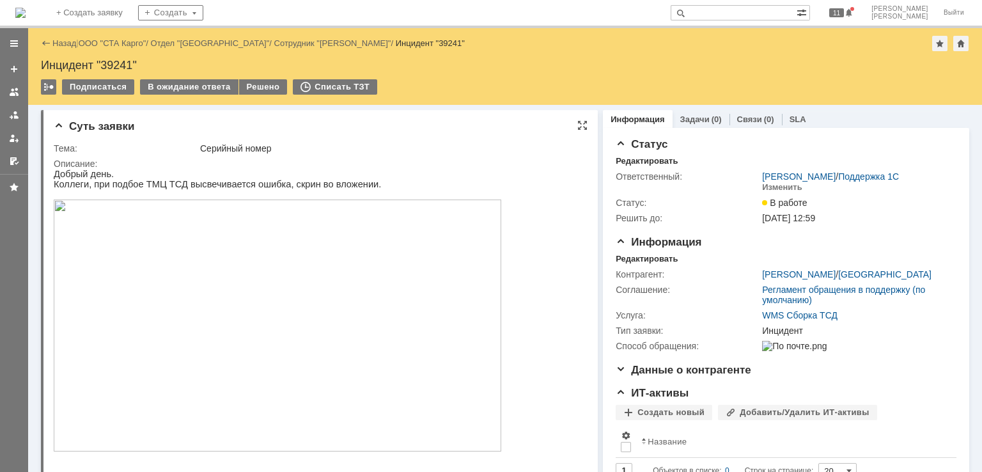
click at [229, 254] on img at bounding box center [277, 325] width 447 height 252
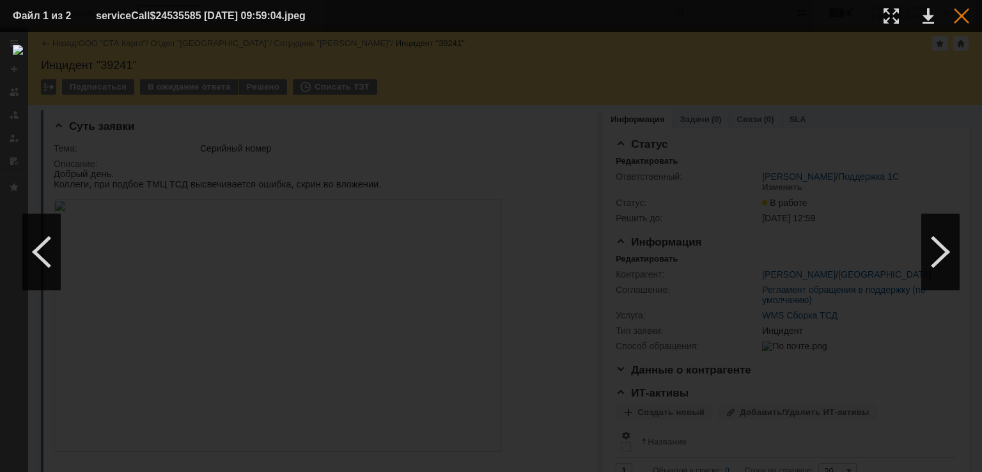
click at [959, 20] on div at bounding box center [961, 15] width 15 height 15
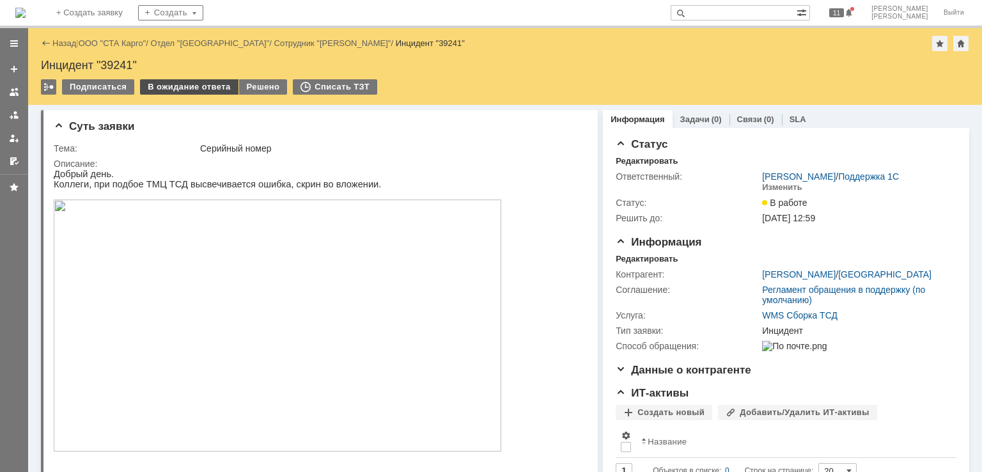
click at [196, 88] on div "В ожидание ответа" at bounding box center [189, 86] width 98 height 15
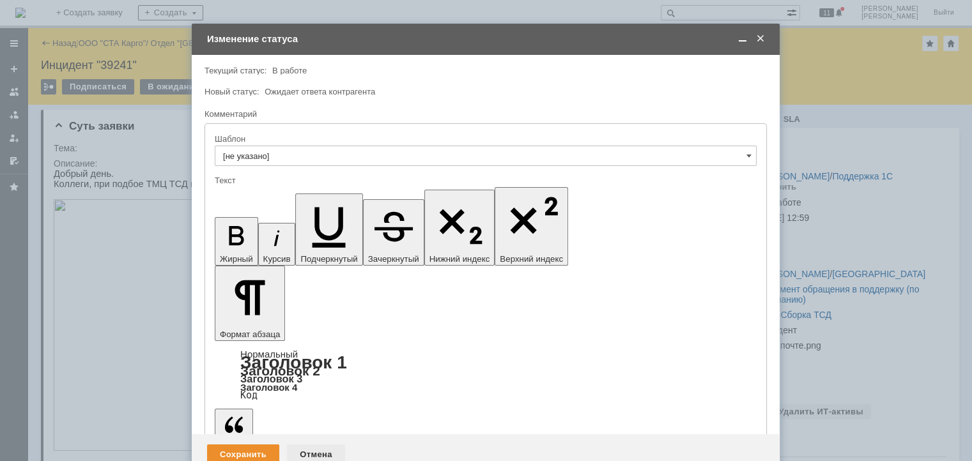
click at [324, 445] on div "Отмена" at bounding box center [316, 455] width 58 height 20
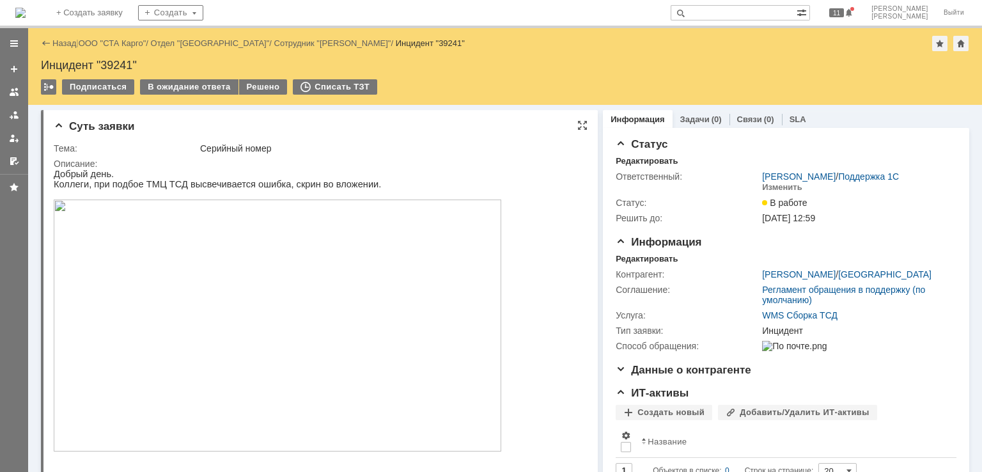
click at [283, 249] on img at bounding box center [277, 325] width 447 height 252
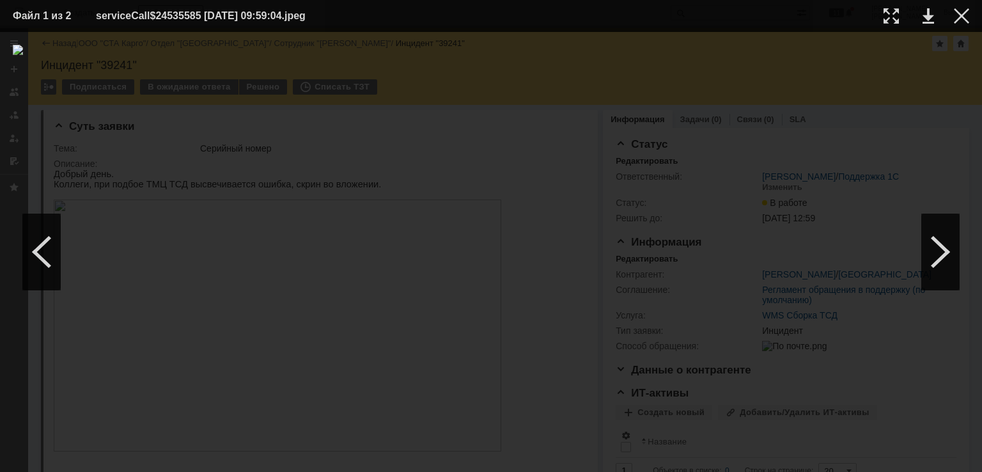
drag, startPoint x: 964, startPoint y: 14, endPoint x: 928, endPoint y: 27, distance: 38.8
click at [964, 14] on div at bounding box center [961, 15] width 15 height 15
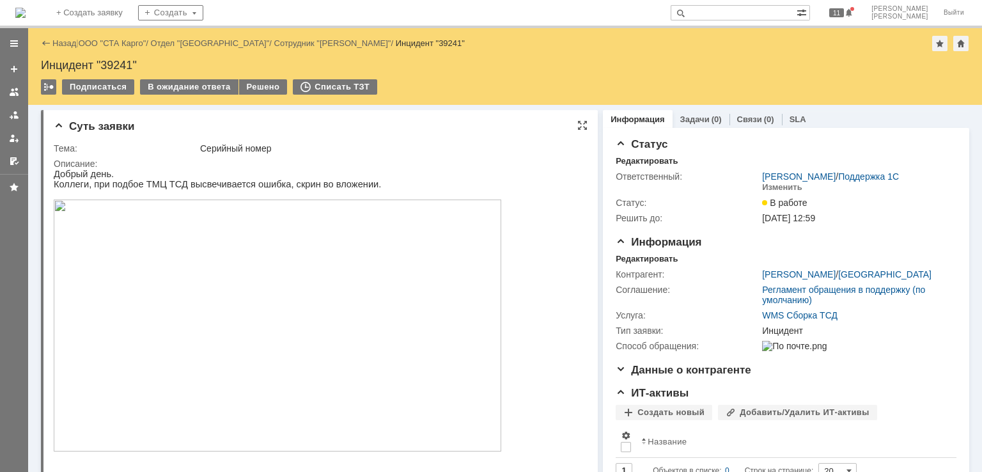
click at [212, 240] on img at bounding box center [277, 325] width 447 height 252
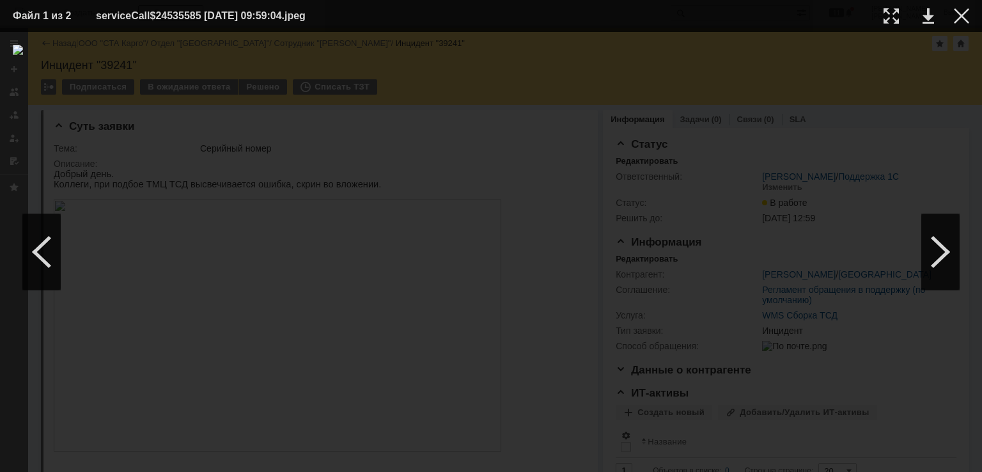
click at [971, 8] on table "Файл 1 из 2 serviceCall$24535585 [DATE] 09:59:04.jpeg" at bounding box center [491, 16] width 982 height 32
click at [969, 12] on table "Файл 1 из 2 serviceCall$24535585 [DATE] 09:59:04.jpeg" at bounding box center [491, 16] width 982 height 32
click at [956, 16] on div at bounding box center [961, 15] width 15 height 15
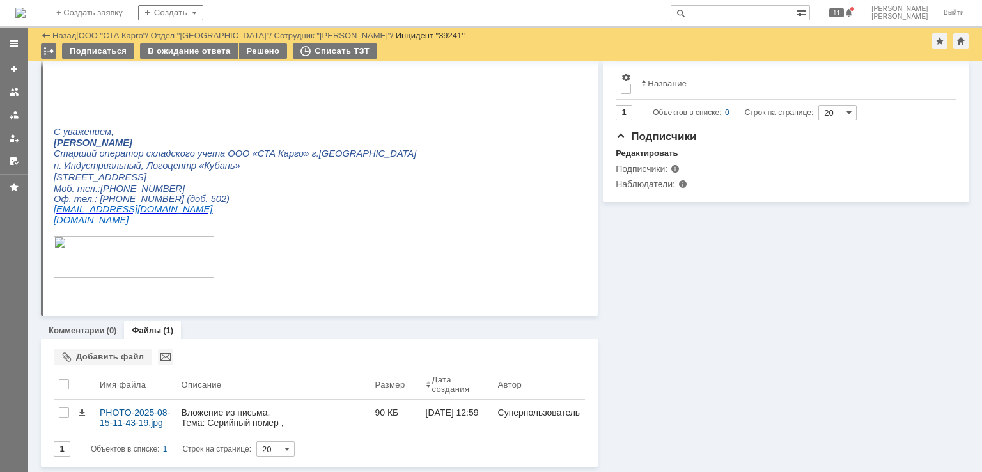
scroll to position [314, 0]
click at [72, 335] on div "Комментарии (0)" at bounding box center [82, 330] width 83 height 19
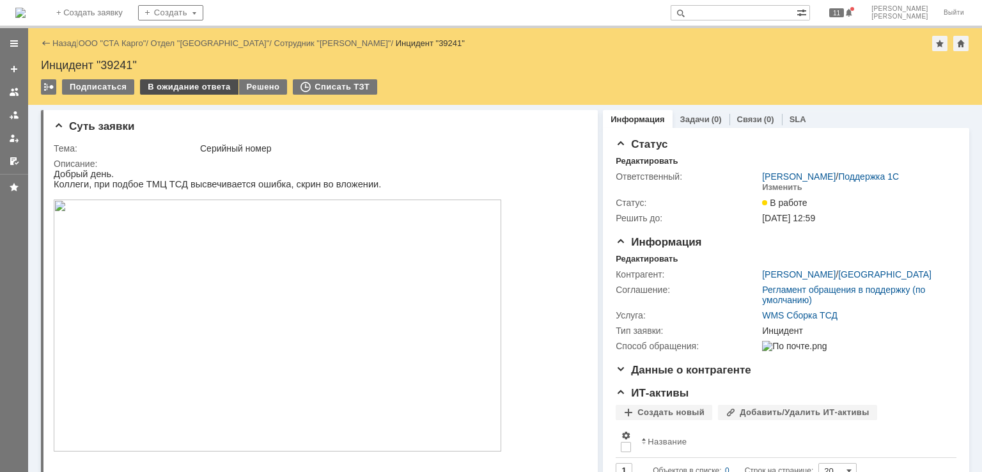
click at [193, 80] on div "В ожидание ответа" at bounding box center [189, 86] width 98 height 15
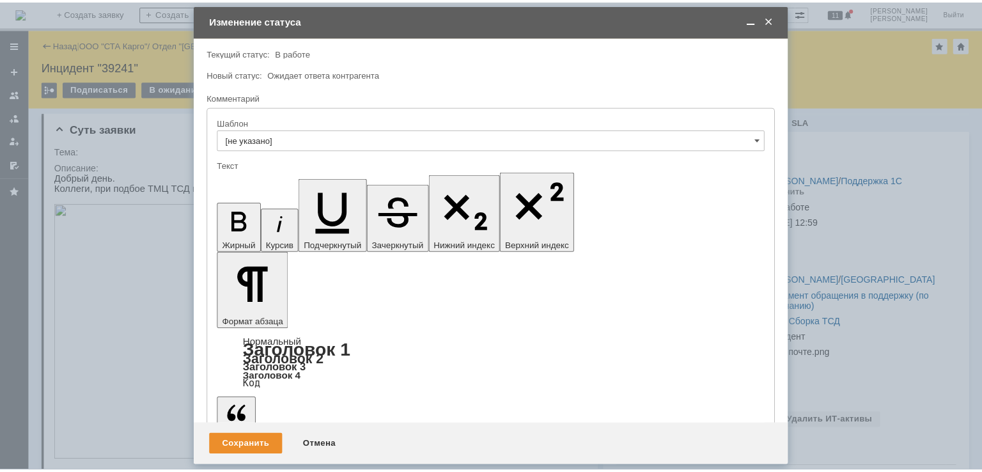
scroll to position [32, 0]
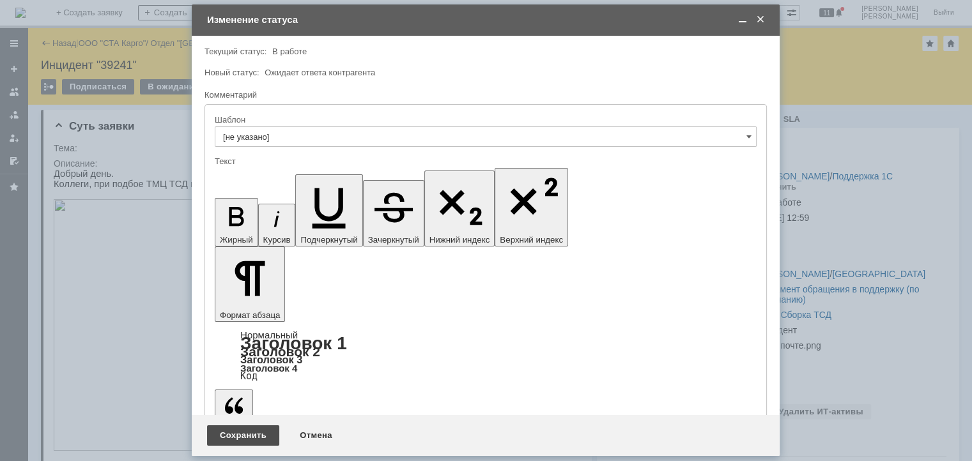
click at [248, 435] on div "Сохранить" at bounding box center [243, 436] width 72 height 20
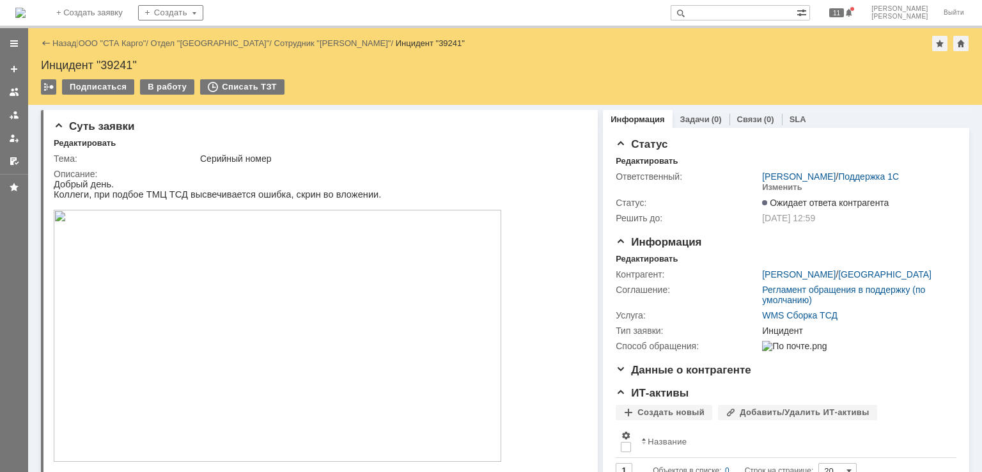
scroll to position [0, 0]
